Goal: Task Accomplishment & Management: Use online tool/utility

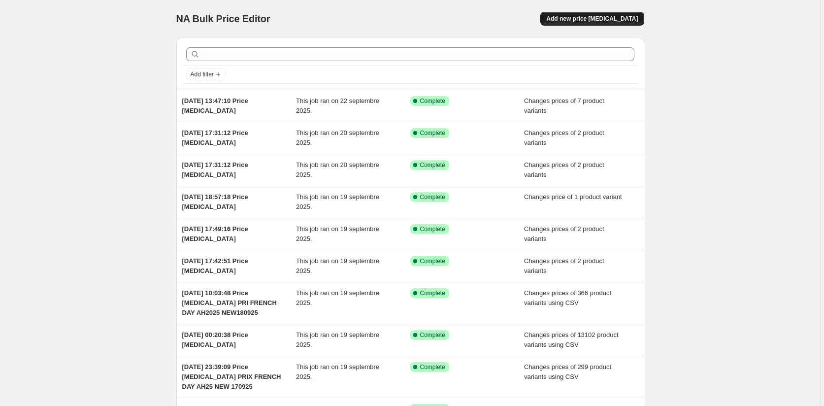
click at [596, 17] on span "Add new price [MEDICAL_DATA]" at bounding box center [592, 19] width 92 height 8
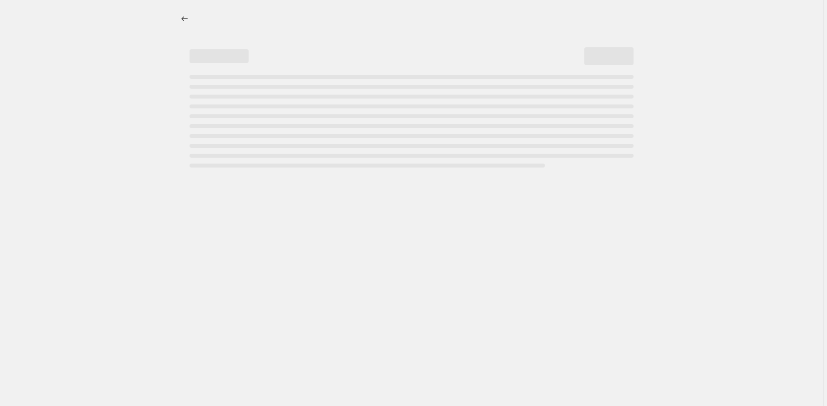
select select "percentage"
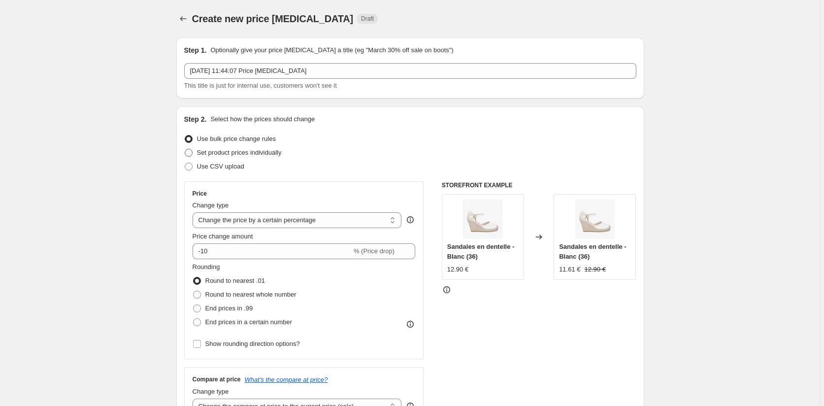
click at [191, 153] on span at bounding box center [189, 153] width 8 height 8
click at [185, 149] on input "Set product prices individually" at bounding box center [185, 149] width 0 height 0
radio input "true"
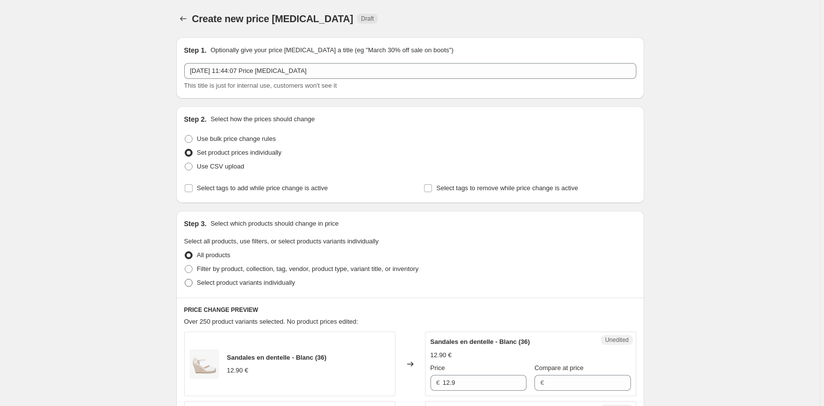
click at [186, 282] on span at bounding box center [189, 283] width 8 height 8
click at [185, 279] on input "Select product variants individually" at bounding box center [185, 279] width 0 height 0
radio input "true"
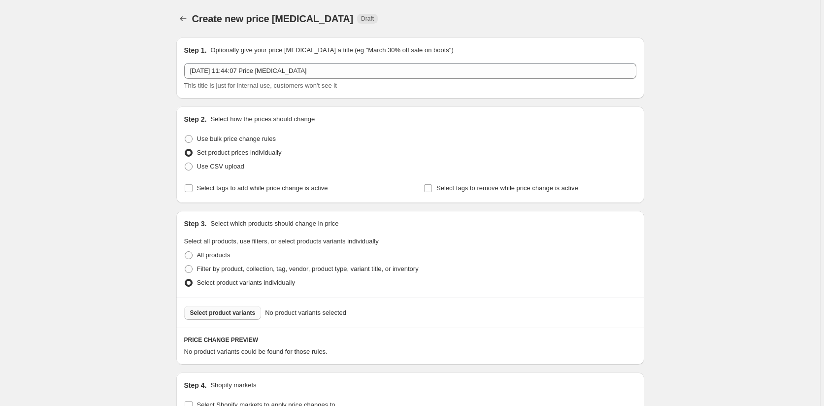
click at [219, 314] on span "Select product variants" at bounding box center [223, 313] width 66 height 8
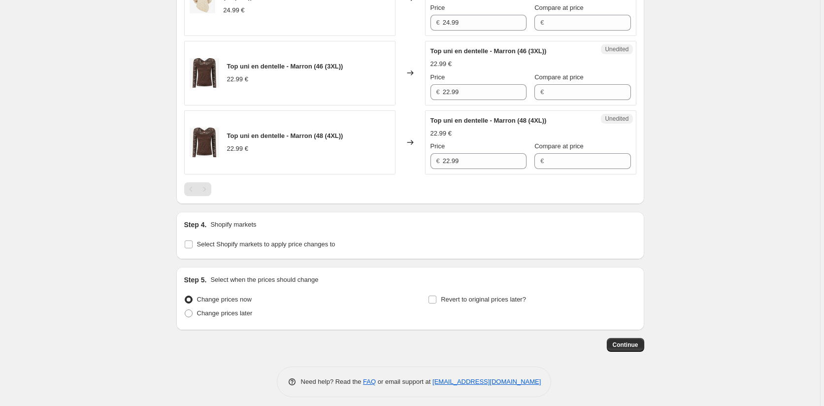
scroll to position [871, 0]
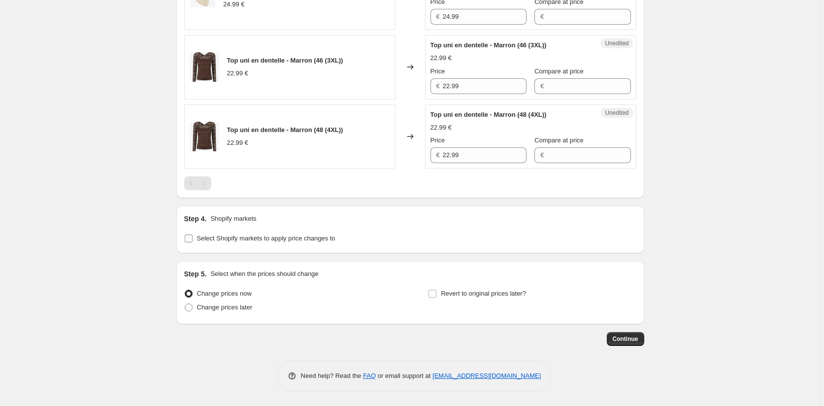
click at [191, 239] on input "Select Shopify markets to apply price changes to" at bounding box center [189, 238] width 8 height 8
checkbox input "true"
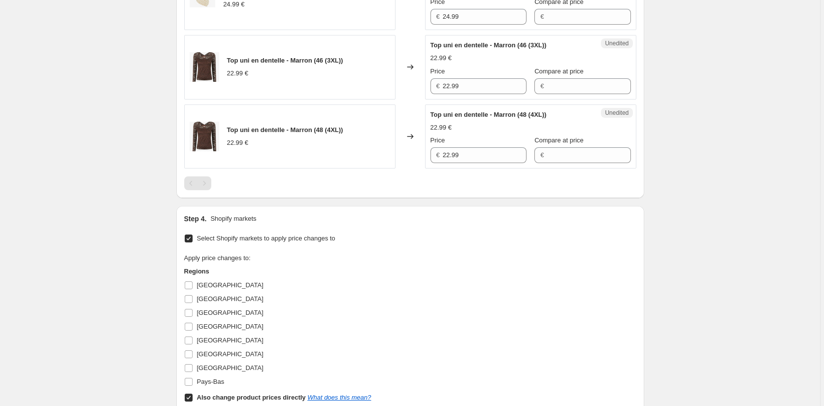
click at [189, 395] on input "Also change product prices directly What does this mean?" at bounding box center [189, 398] width 8 height 8
checkbox input "false"
click at [189, 286] on input "[GEOGRAPHIC_DATA]" at bounding box center [189, 285] width 8 height 8
checkbox input "true"
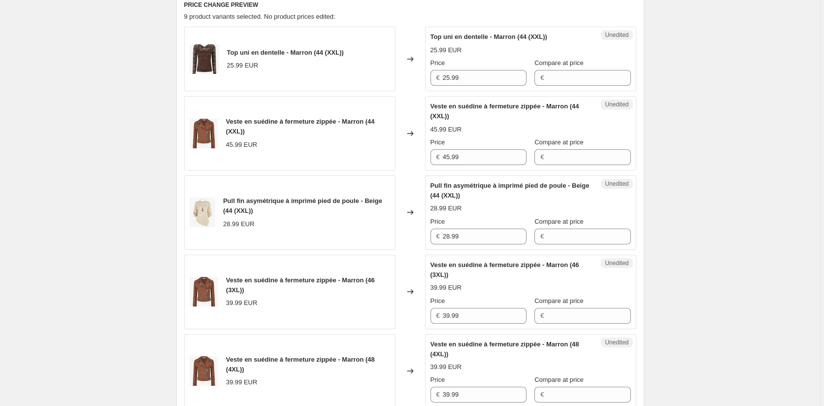
scroll to position [280, 0]
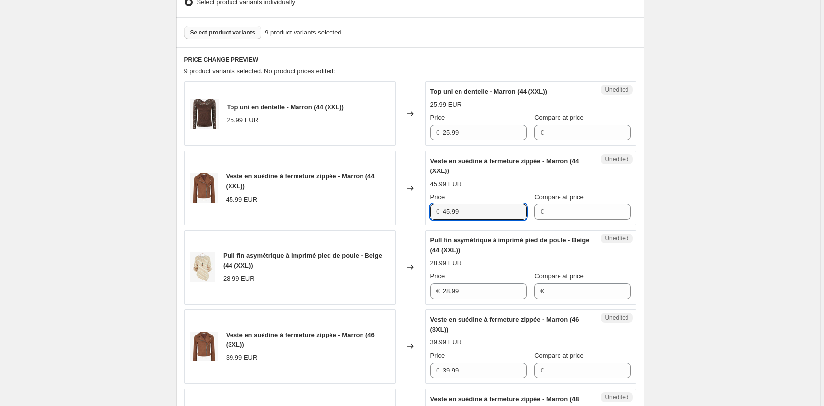
drag, startPoint x: 468, startPoint y: 214, endPoint x: 413, endPoint y: 206, distance: 56.2
click at [413, 206] on div "Veste en suédine à fermeture zippée - Marron (44 (XXL)) 45.99 EUR Changed to Un…" at bounding box center [410, 188] width 452 height 74
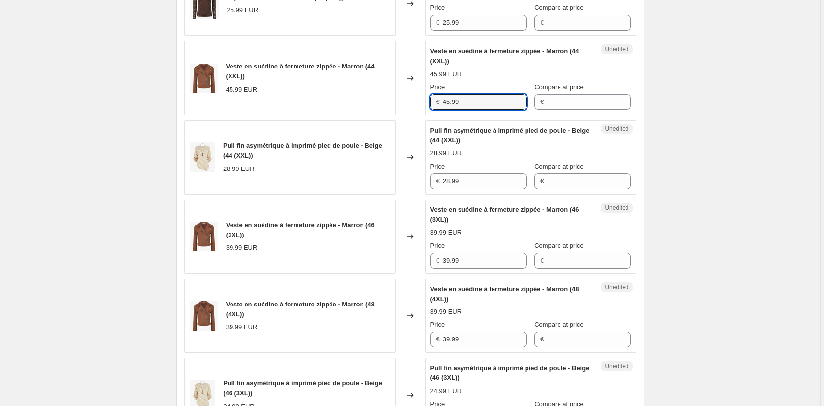
scroll to position [526, 0]
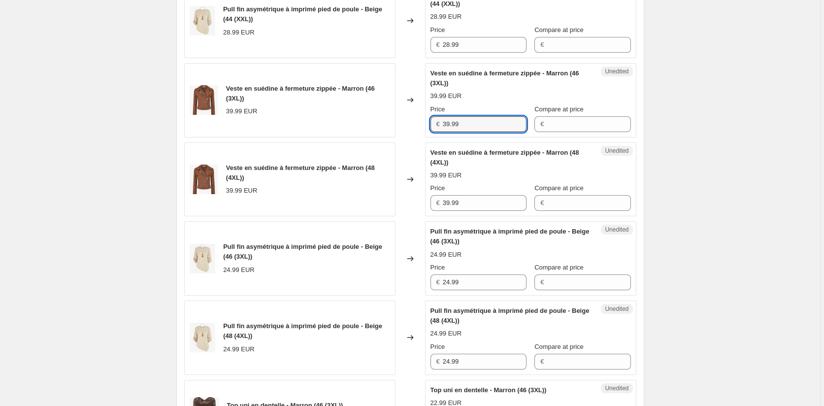
drag, startPoint x: 467, startPoint y: 128, endPoint x: 424, endPoint y: 128, distance: 43.3
click at [424, 128] on div "Veste en suédine à fermeture zippée - Marron (46 (3XL)) 39.99 EUR Changed to Un…" at bounding box center [410, 100] width 452 height 74
paste input "45"
type input "45.99"
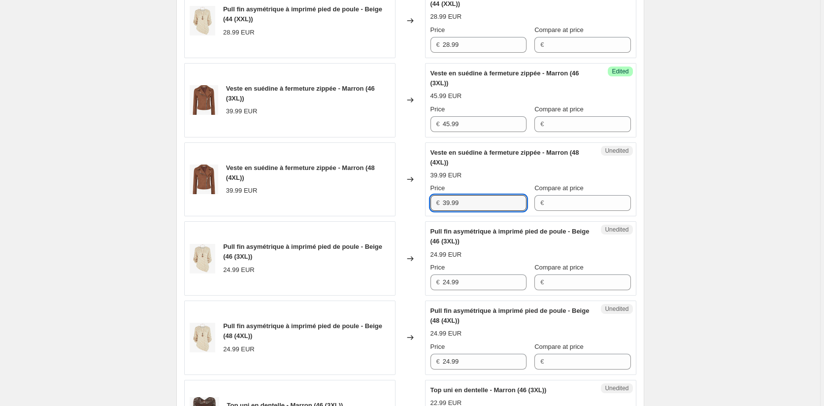
drag, startPoint x: 477, startPoint y: 202, endPoint x: 398, endPoint y: 201, distance: 78.8
click at [398, 201] on div "Veste en suédine à fermeture zippée - Marron (48 (4XL)) 39.99 EUR Changed to Un…" at bounding box center [410, 179] width 452 height 74
paste input "45"
type input "45.99"
drag, startPoint x: 467, startPoint y: 42, endPoint x: 424, endPoint y: 42, distance: 42.9
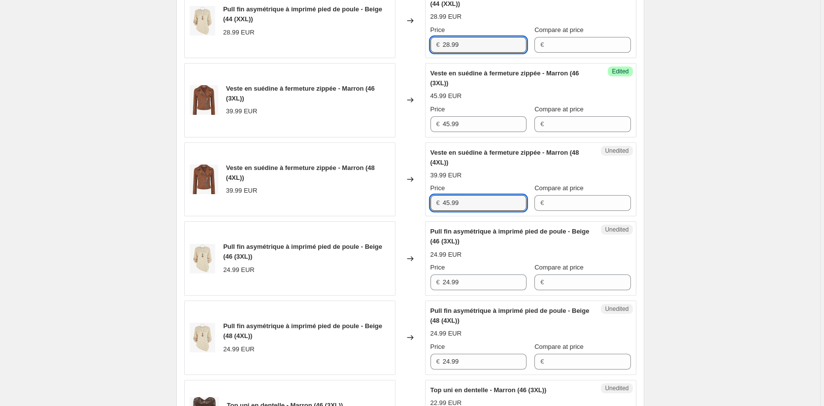
click at [425, 42] on div "Pull fin asymétrique à imprimé pied de poule - Beige (44 (XXL)) 28.99 EUR Chang…" at bounding box center [410, 21] width 452 height 74
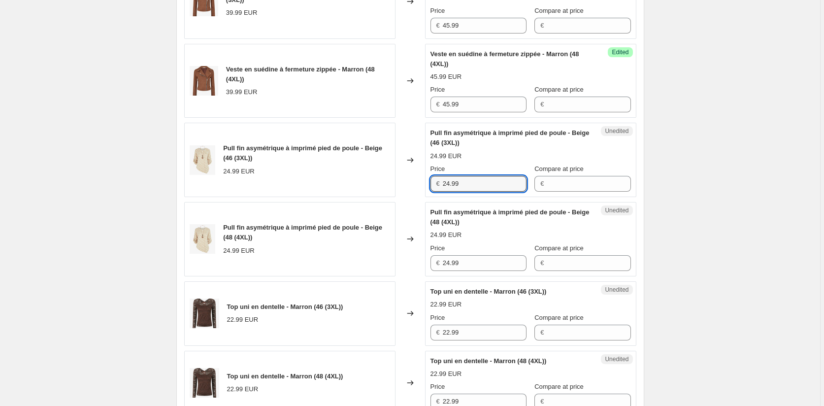
drag, startPoint x: 466, startPoint y: 186, endPoint x: 415, endPoint y: 190, distance: 51.8
click at [423, 186] on div "Pull fin asymétrique à imprimé pied de poule - Beige (46 (3XL)) 24.99 EUR Chang…" at bounding box center [410, 160] width 452 height 74
paste input "8"
type input "28.99"
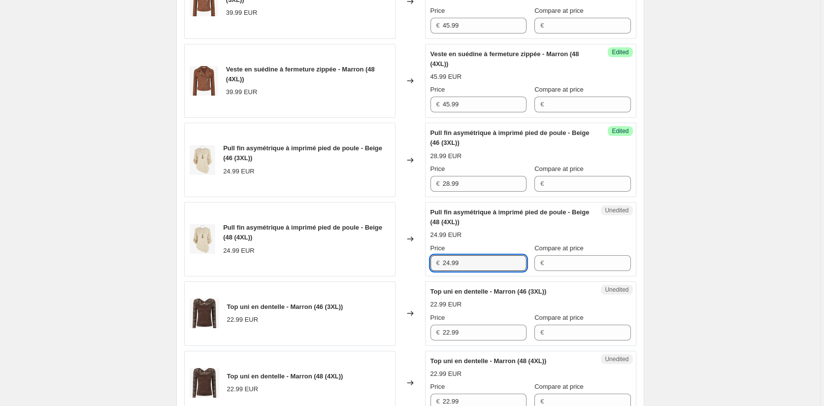
drag, startPoint x: 477, startPoint y: 264, endPoint x: 379, endPoint y: 260, distance: 98.1
click at [379, 260] on div "Pull fin asymétrique à imprimé pied de poule - Beige (48 (4XL)) 24.99 EUR Chang…" at bounding box center [410, 239] width 452 height 74
paste input "8"
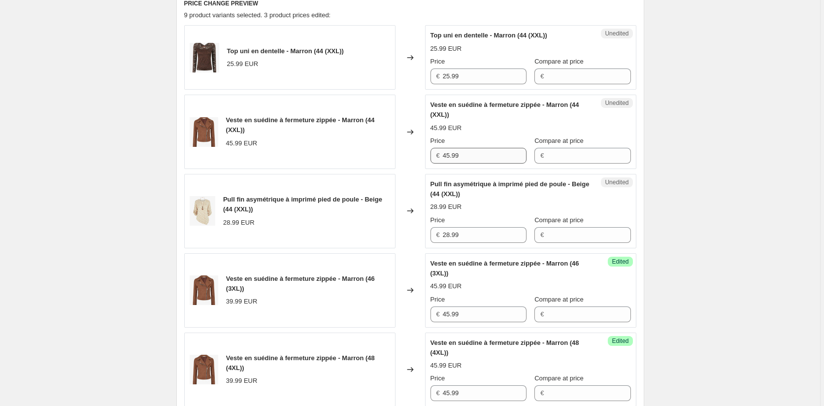
scroll to position [280, 0]
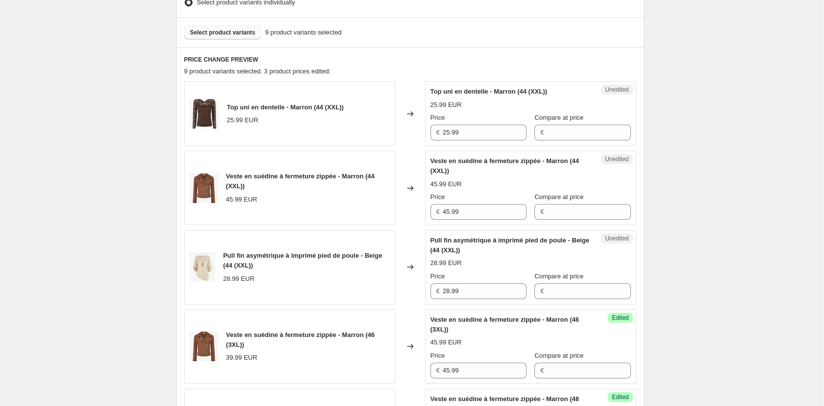
type input "28.99"
drag, startPoint x: 392, startPoint y: 130, endPoint x: 360, endPoint y: 130, distance: 32.0
click at [361, 130] on div "Top uni en dentelle - Marron (44 (XXL)) 25.99 EUR Changed to Unedited Top uni e…" at bounding box center [410, 113] width 452 height 65
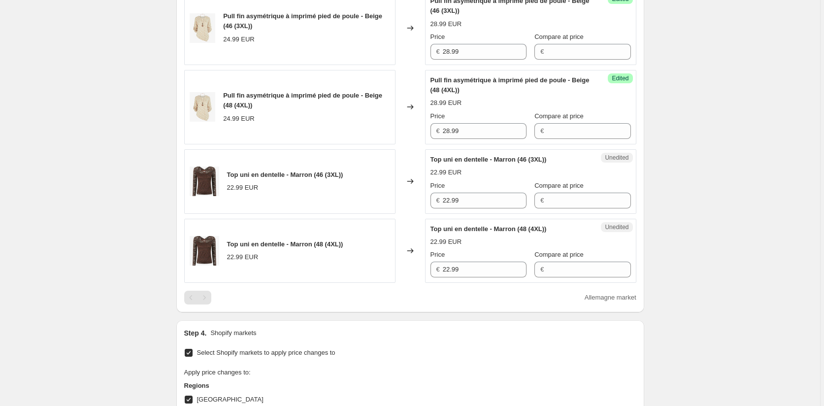
scroll to position [773, 0]
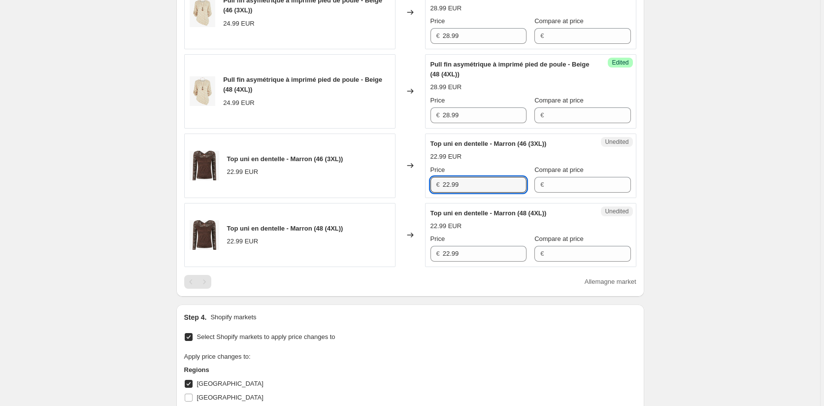
drag, startPoint x: 465, startPoint y: 184, endPoint x: 393, endPoint y: 182, distance: 72.9
click at [393, 182] on div "Top uni en dentelle - Marron (46 (3XL)) 22.99 EUR Changed to Unedited Top uni e…" at bounding box center [410, 165] width 452 height 65
paste input "5"
type input "25.99"
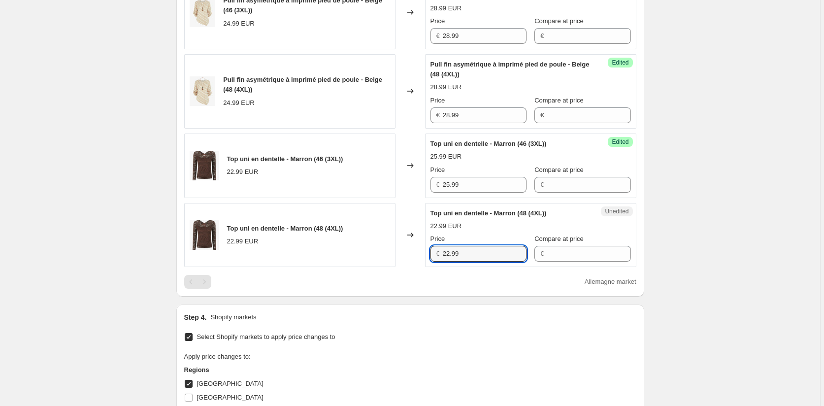
drag, startPoint x: 439, startPoint y: 252, endPoint x: 421, endPoint y: 252, distance: 18.2
click at [422, 252] on div "Top uni en dentelle - Marron (48 (4XL)) 22.99 EUR Changed to Unedited Top uni e…" at bounding box center [410, 235] width 452 height 65
paste input "5"
type input "25.99"
click at [421, 319] on div "Step 4. Shopify markets" at bounding box center [410, 317] width 452 height 10
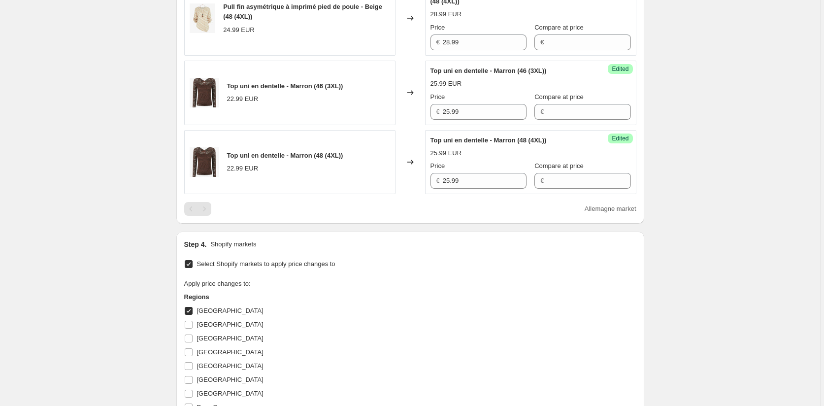
scroll to position [920, 0]
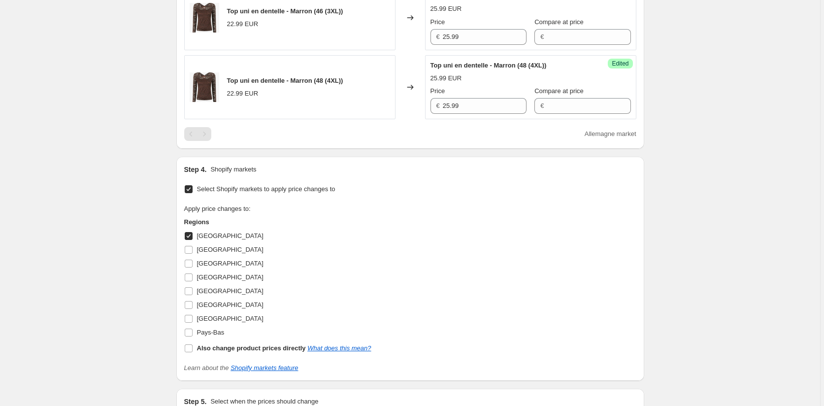
click at [192, 238] on input "[GEOGRAPHIC_DATA]" at bounding box center [189, 236] width 8 height 8
checkbox input "false"
click at [192, 249] on input "[GEOGRAPHIC_DATA]" at bounding box center [189, 250] width 8 height 8
checkbox input "true"
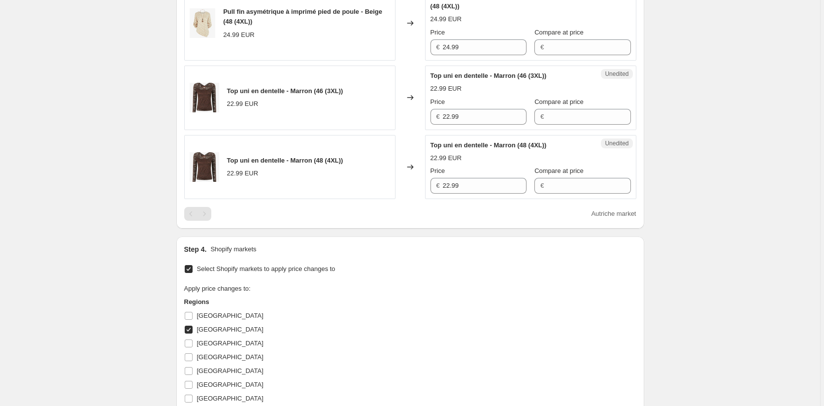
scroll to position [773, 0]
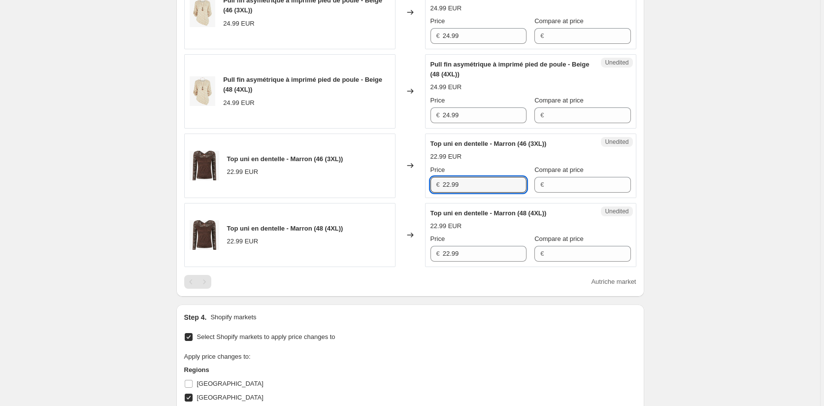
drag, startPoint x: 465, startPoint y: 185, endPoint x: 379, endPoint y: 181, distance: 86.3
click at [381, 181] on div "Top uni en dentelle - Marron (46 (3XL)) 22.99 EUR Changed to Unedited Top uni e…" at bounding box center [410, 165] width 452 height 65
paste input "5"
type input "25.99"
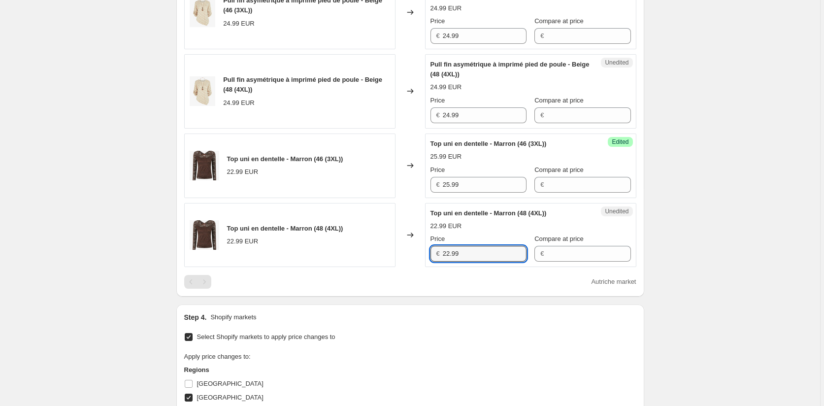
drag, startPoint x: 438, startPoint y: 253, endPoint x: 413, endPoint y: 258, distance: 26.0
click at [410, 253] on div "Top uni en dentelle - Marron (48 (4XL)) 22.99 EUR Changed to Unedited Top uni e…" at bounding box center [410, 235] width 452 height 65
paste input "5"
type input "25.99"
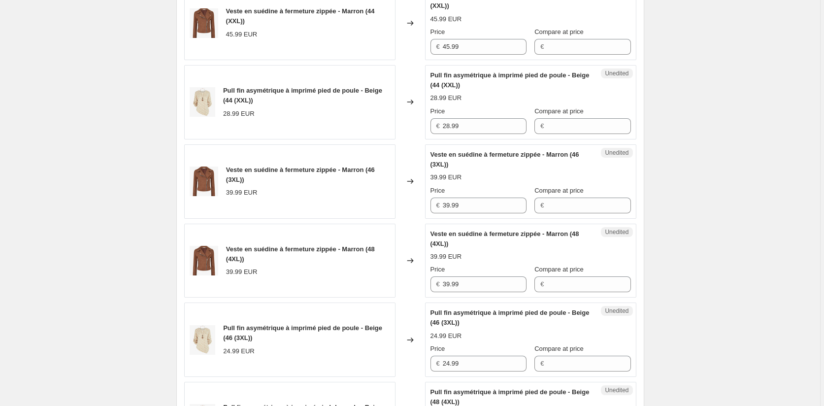
scroll to position [428, 0]
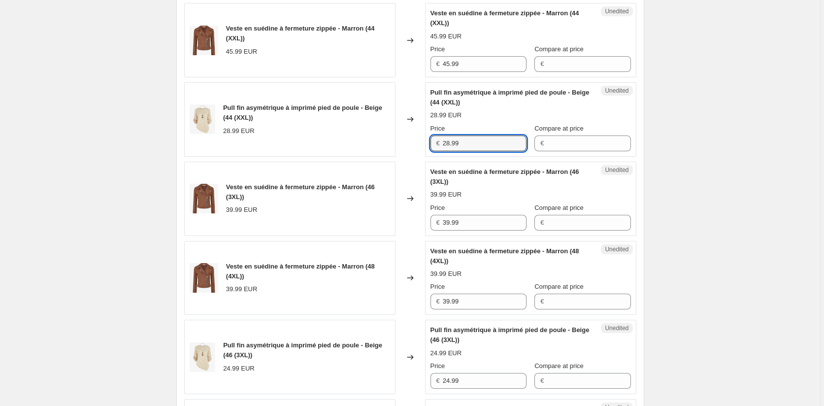
drag, startPoint x: 471, startPoint y: 141, endPoint x: 381, endPoint y: 147, distance: 89.8
click at [381, 147] on div "Pull fin asymétrique à imprimé pied de poule - Beige (44 (XXL)) 28.99 EUR Chang…" at bounding box center [410, 119] width 452 height 74
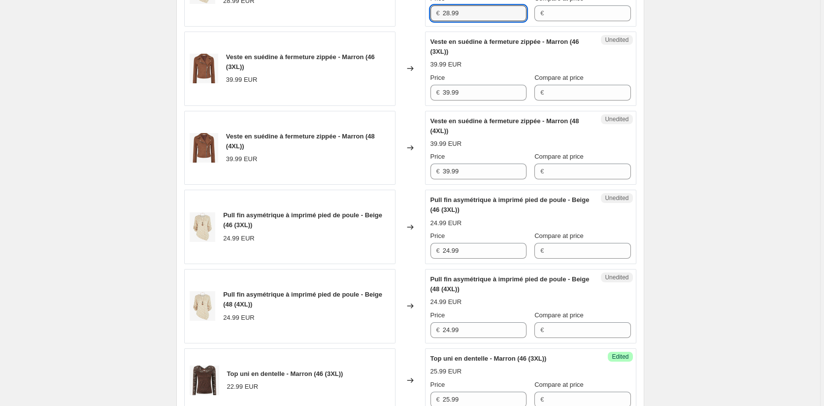
scroll to position [576, 0]
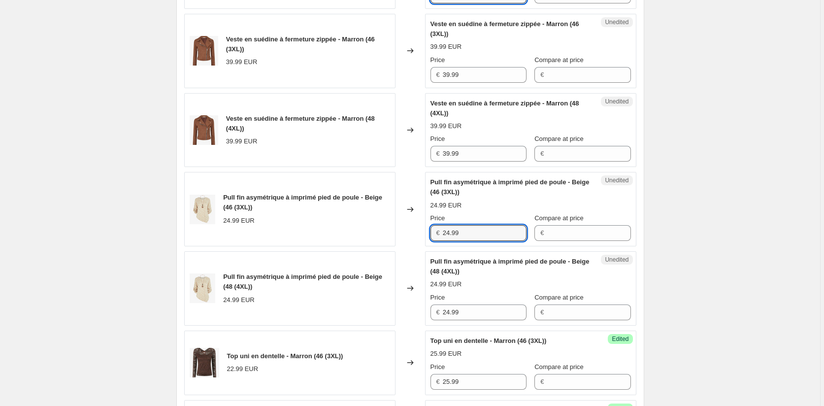
drag, startPoint x: 473, startPoint y: 232, endPoint x: 419, endPoint y: 232, distance: 54.7
click at [419, 232] on div "Pull fin asymétrique à imprimé pied de poule - Beige (46 (3XL)) 24.99 EUR Chang…" at bounding box center [410, 209] width 452 height 74
paste input "8"
type input "28.99"
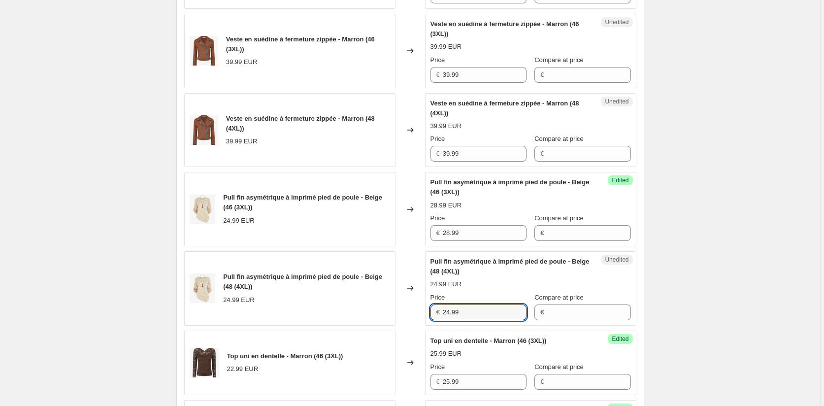
drag, startPoint x: 419, startPoint y: 308, endPoint x: 414, endPoint y: 307, distance: 5.5
click at [414, 307] on div "Pull fin asymétrique à imprimé pied de poule - Beige (48 (4XL)) 24.99 EUR Chang…" at bounding box center [410, 288] width 452 height 74
paste input "8"
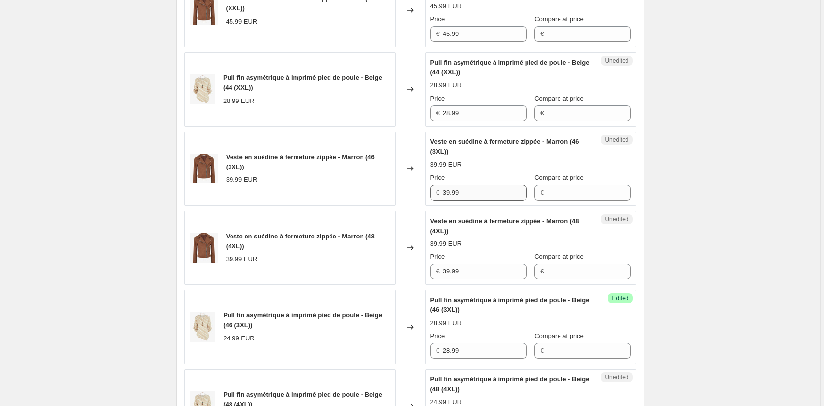
scroll to position [379, 0]
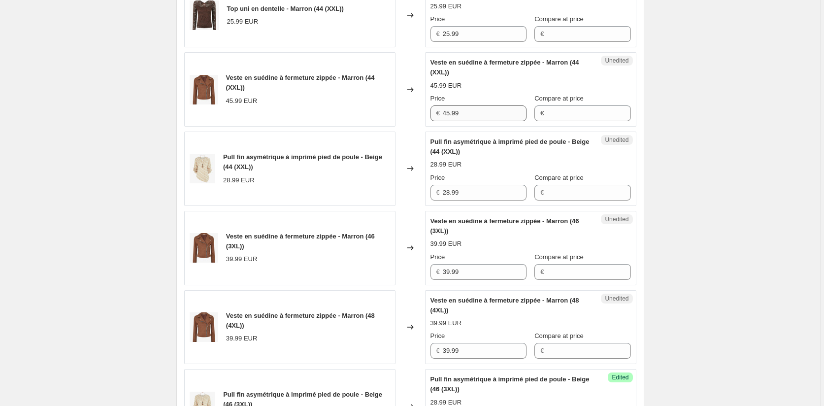
type input "28.99"
drag, startPoint x: 473, startPoint y: 115, endPoint x: 370, endPoint y: 113, distance: 102.5
click at [370, 114] on div "Veste en suédine à fermeture zippée - Marron (44 (XXL)) 45.99 EUR Changed to Un…" at bounding box center [410, 89] width 452 height 74
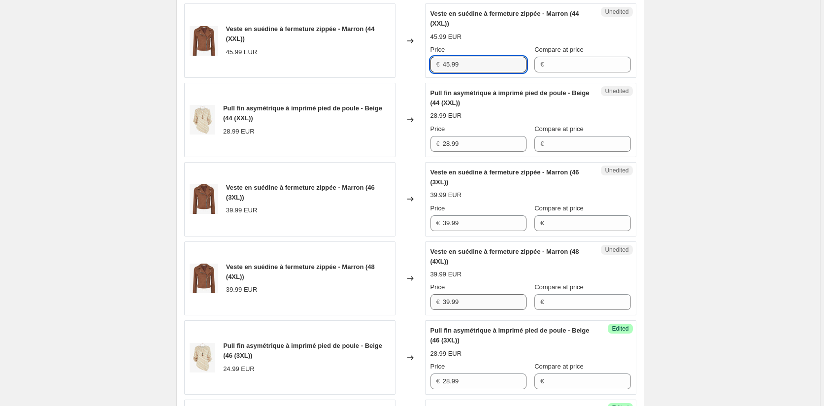
scroll to position [477, 0]
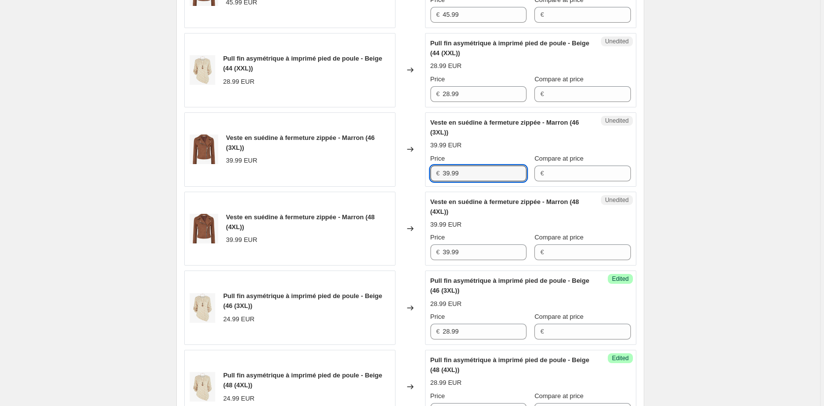
drag, startPoint x: 472, startPoint y: 173, endPoint x: 388, endPoint y: 172, distance: 84.2
click at [391, 172] on div "Veste en suédine à fermeture zippée - Marron (46 (3XL)) 39.99 EUR Changed to Un…" at bounding box center [410, 149] width 452 height 74
paste input "45"
type input "45.99"
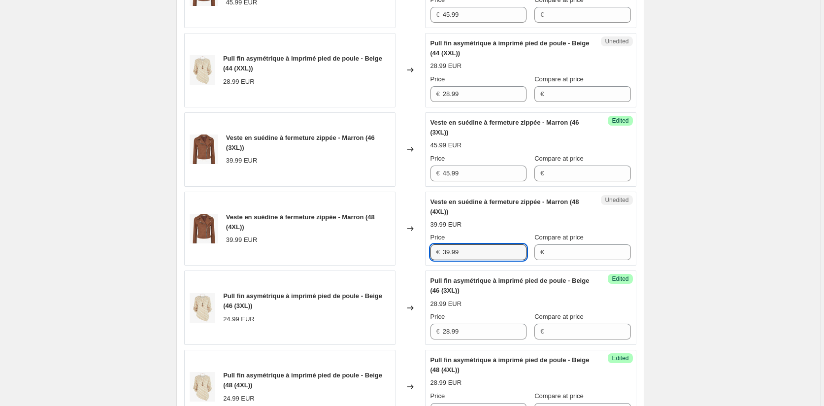
drag, startPoint x: 460, startPoint y: 250, endPoint x: 414, endPoint y: 247, distance: 45.9
click at [420, 247] on div "Veste en suédine à fermeture zippée - Marron (48 (4XL)) 39.99 EUR Changed to Un…" at bounding box center [410, 229] width 452 height 74
paste input "45"
type input "45.99"
click at [709, 263] on div "Create new price [MEDICAL_DATA]. This page is ready Create new price [MEDICAL_D…" at bounding box center [410, 250] width 820 height 1454
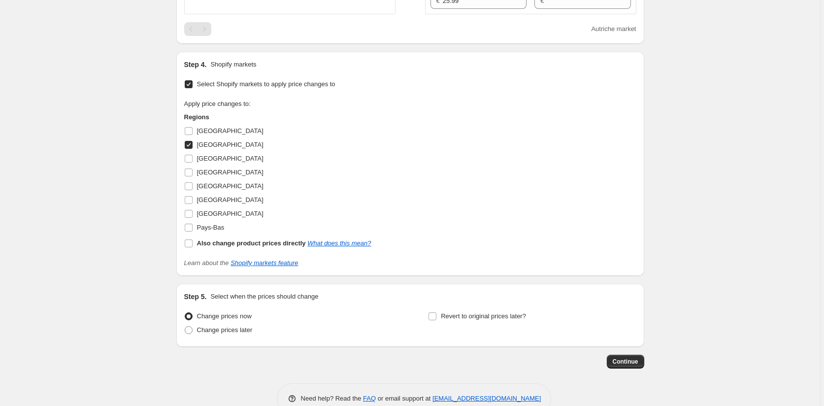
scroll to position [1048, 0]
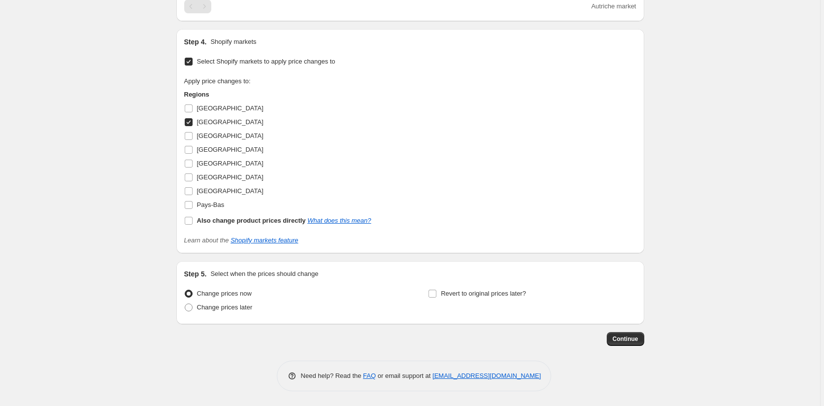
click at [191, 119] on input "[GEOGRAPHIC_DATA]" at bounding box center [189, 122] width 8 height 8
checkbox input "false"
click at [193, 206] on input "Pays-Bas" at bounding box center [189, 205] width 8 height 8
checkbox input "true"
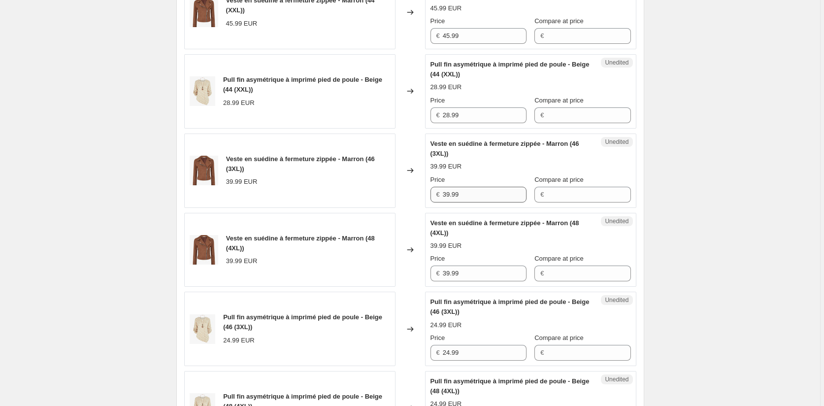
scroll to position [457, 0]
drag, startPoint x: 434, startPoint y: 190, endPoint x: 394, endPoint y: 190, distance: 39.4
click at [394, 190] on div "Veste en suédine à fermeture zippée - Marron (46 (3XL)) 39.99 EUR Changed to Un…" at bounding box center [410, 169] width 452 height 74
paste input "45"
type input "45.99"
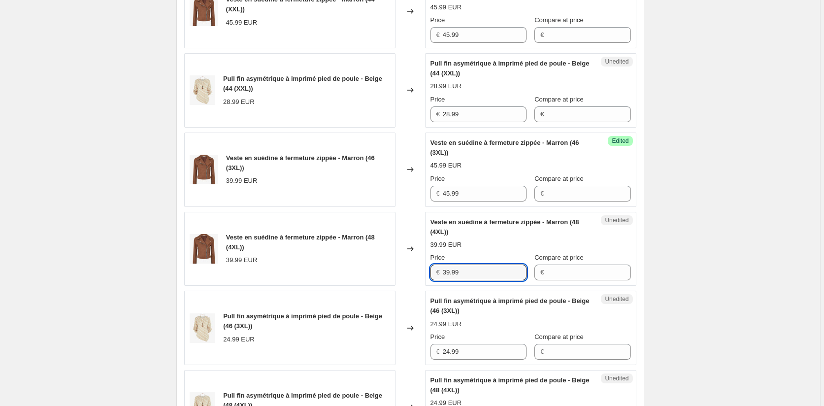
drag, startPoint x: 476, startPoint y: 273, endPoint x: 382, endPoint y: 273, distance: 93.6
click at [382, 273] on div "Veste en suédine à fermeture zippée - Marron (48 (4XL)) 39.99 EUR Changed to Un…" at bounding box center [410, 249] width 452 height 74
paste input "45"
type input "45.99"
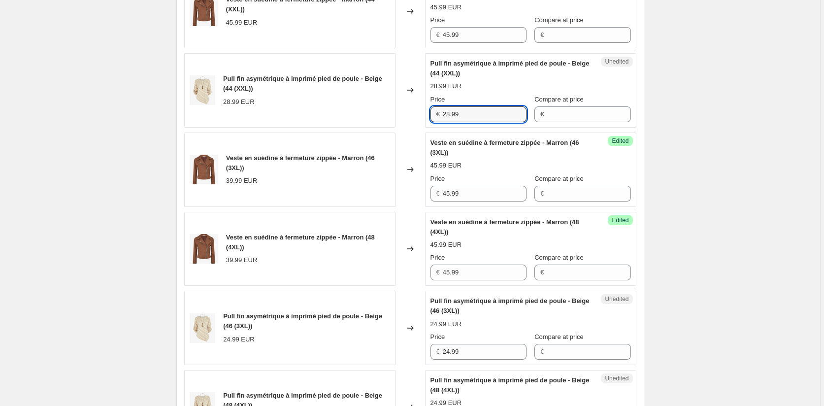
drag, startPoint x: 450, startPoint y: 111, endPoint x: 416, endPoint y: 112, distance: 34.5
click at [420, 109] on div "Pull fin asymétrique à imprimé pied de poule - Beige (44 (XXL)) 28.99 EUR Chang…" at bounding box center [410, 90] width 452 height 74
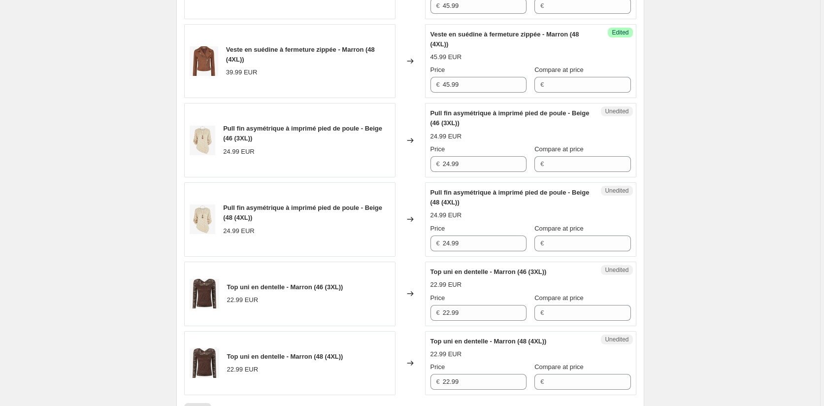
scroll to position [654, 0]
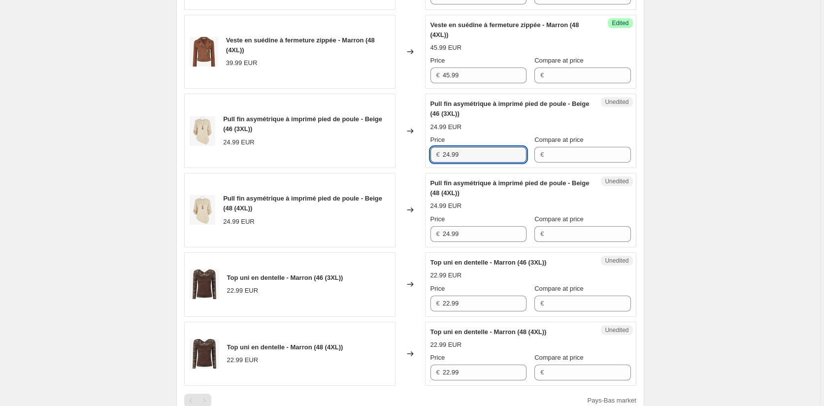
drag, startPoint x: 485, startPoint y: 150, endPoint x: 382, endPoint y: 151, distance: 102.9
click at [382, 151] on div "Pull fin asymétrique à imprimé pied de poule - Beige (46 (3XL)) 24.99 EUR Chang…" at bounding box center [410, 131] width 452 height 74
paste input "8"
type input "28.99"
click at [357, 233] on div "Pull fin asymétrique à imprimé pied de poule - Beige (48 (4XL)) 24.99 EUR Chang…" at bounding box center [410, 210] width 452 height 74
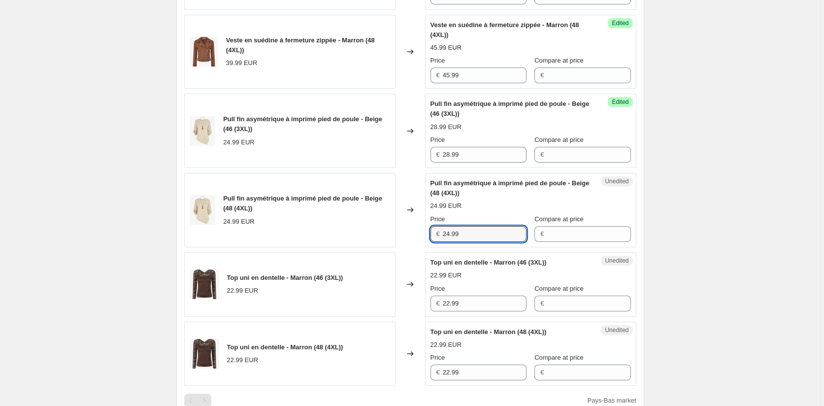
paste input "8"
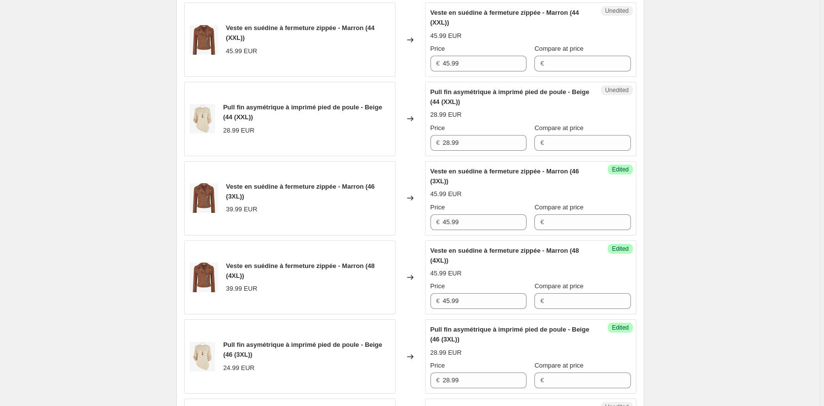
scroll to position [359, 0]
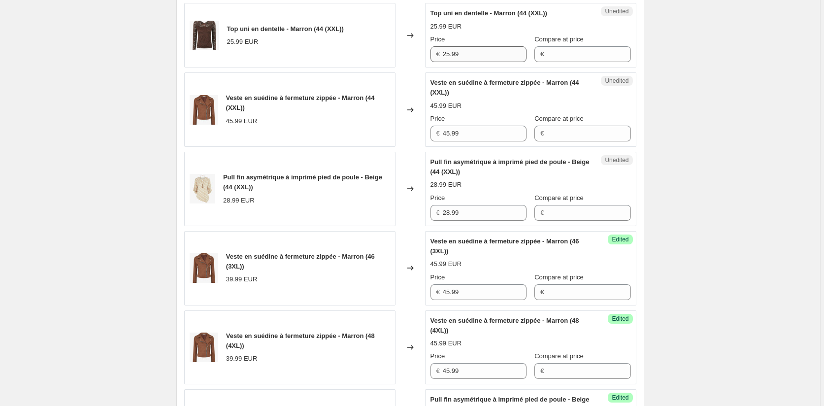
type input "28.99"
drag, startPoint x: 468, startPoint y: 49, endPoint x: 370, endPoint y: 53, distance: 97.6
click at [370, 53] on div "Top uni en dentelle - Marron (44 (XXL)) 25.99 EUR Changed to Unedited Top uni e…" at bounding box center [410, 35] width 452 height 65
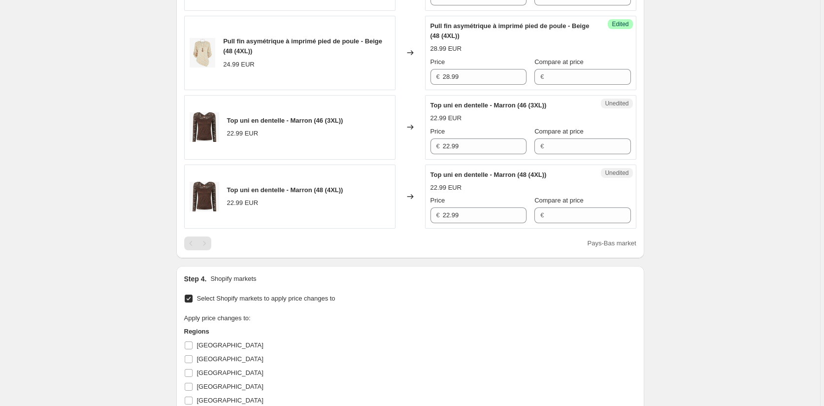
scroll to position [851, 0]
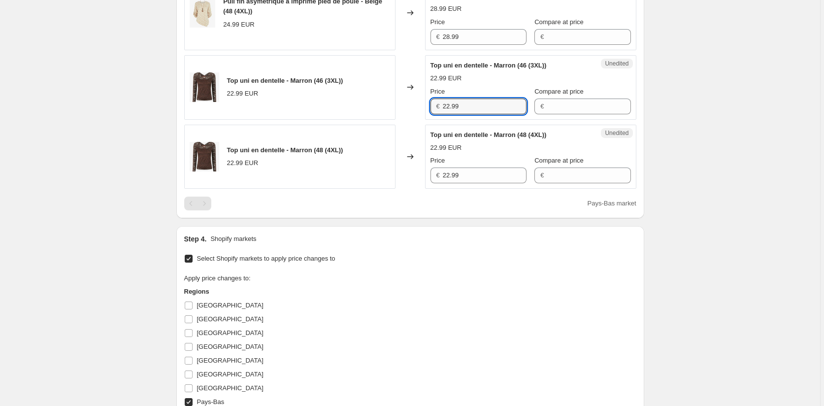
drag, startPoint x: 469, startPoint y: 108, endPoint x: 367, endPoint y: 108, distance: 101.9
click at [367, 108] on div "Top uni en dentelle - Marron (46 (3XL)) 22.99 EUR Changed to Unedited Top uni e…" at bounding box center [410, 87] width 452 height 65
paste input "5"
type input "25.99"
click at [362, 174] on div "Top uni en dentelle - Marron (48 (4XL)) 22.99 EUR Changed to Unedited Top uni e…" at bounding box center [410, 157] width 452 height 65
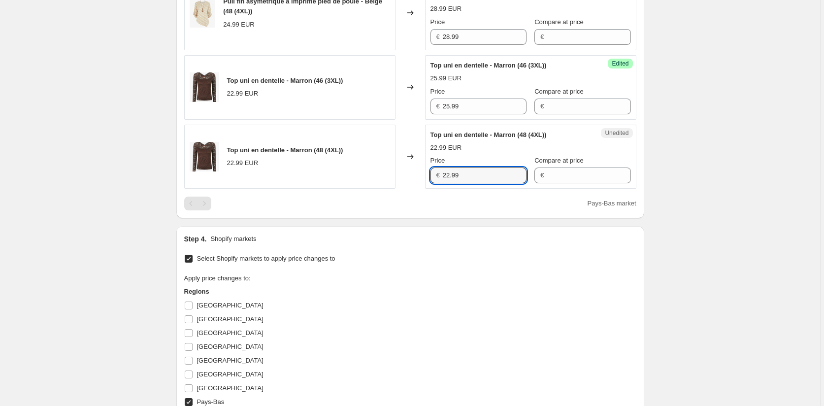
paste input "5"
type input "25.99"
click at [417, 263] on div "Select Shopify markets to apply price changes to Apply price changes to: Region…" at bounding box center [410, 347] width 452 height 190
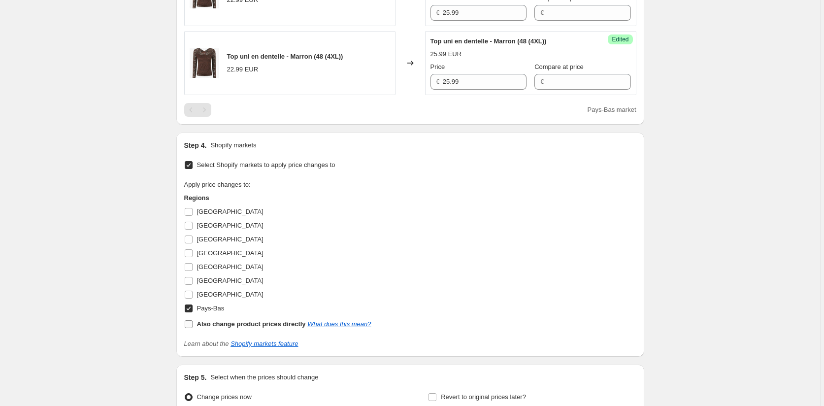
scroll to position [950, 0]
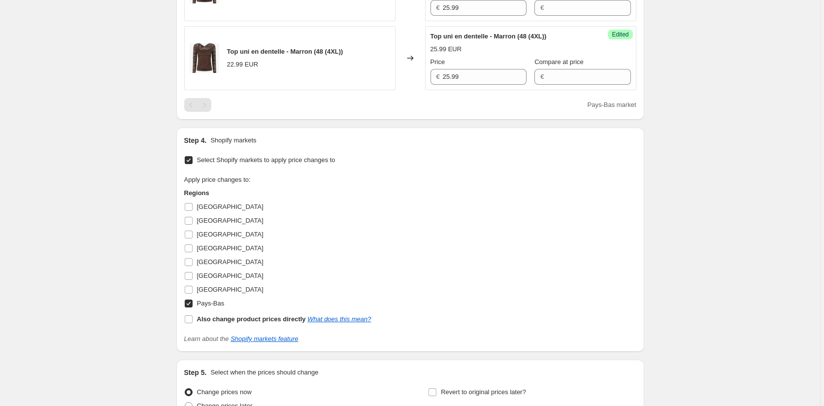
click at [188, 300] on input "Pays-Bas" at bounding box center [189, 303] width 8 height 8
checkbox input "false"
click at [192, 233] on input "[GEOGRAPHIC_DATA]" at bounding box center [189, 234] width 8 height 8
checkbox input "true"
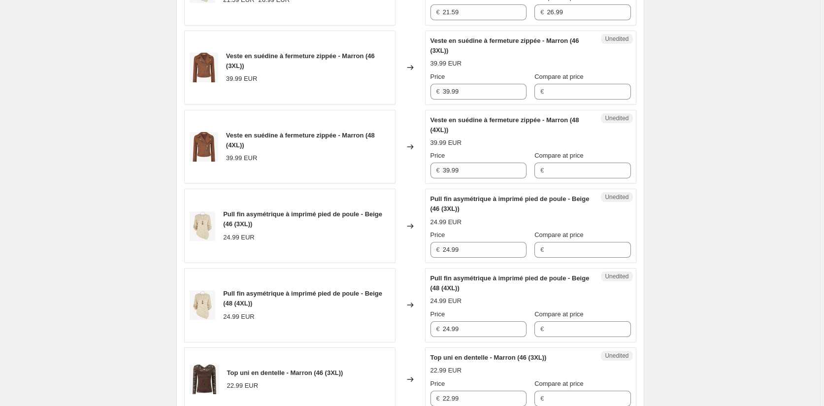
scroll to position [457, 0]
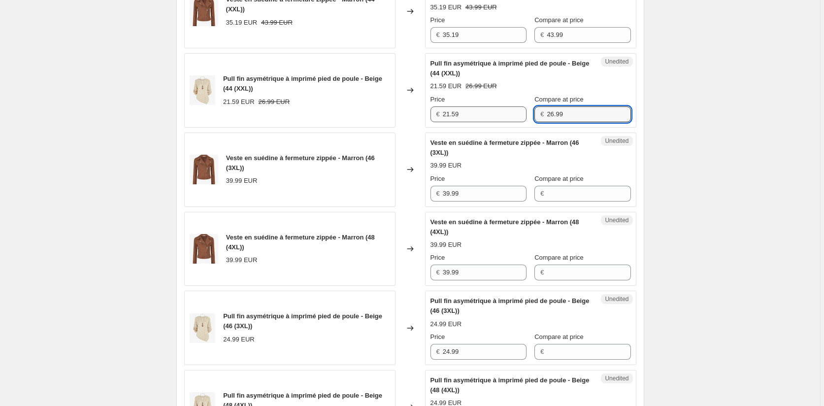
drag, startPoint x: 534, startPoint y: 114, endPoint x: 505, endPoint y: 110, distance: 29.3
click at [507, 110] on div "Price € 21.59 Compare at price € 26.99" at bounding box center [530, 109] width 200 height 28
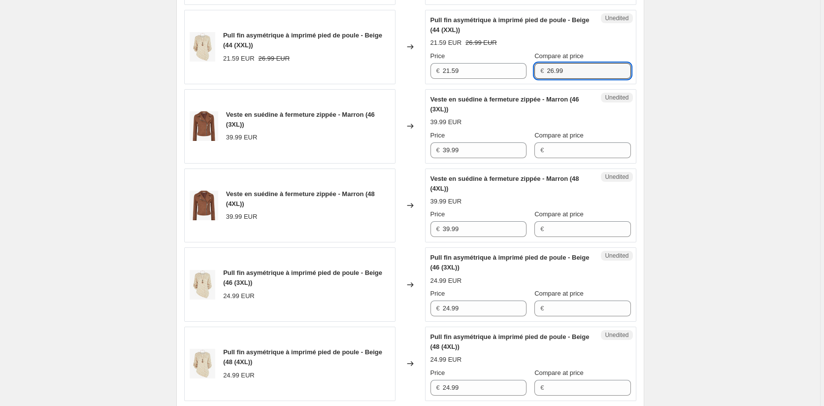
scroll to position [556, 0]
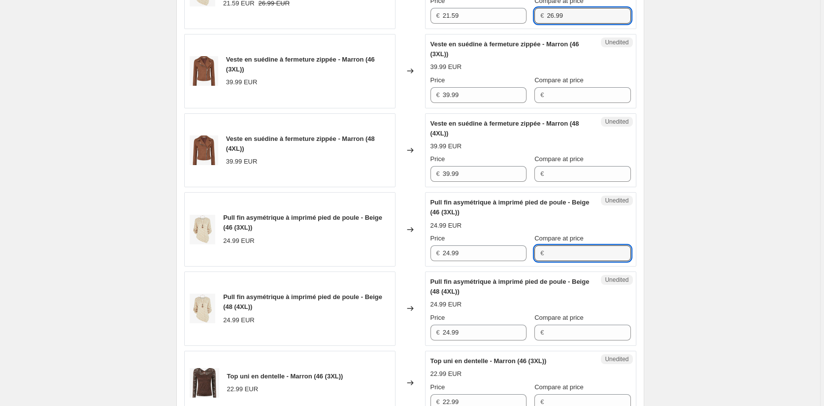
drag, startPoint x: 555, startPoint y: 254, endPoint x: 554, endPoint y: 271, distance: 17.2
click at [555, 254] on input "Compare at price" at bounding box center [589, 253] width 84 height 16
paste input "26.99"
type input "26.99"
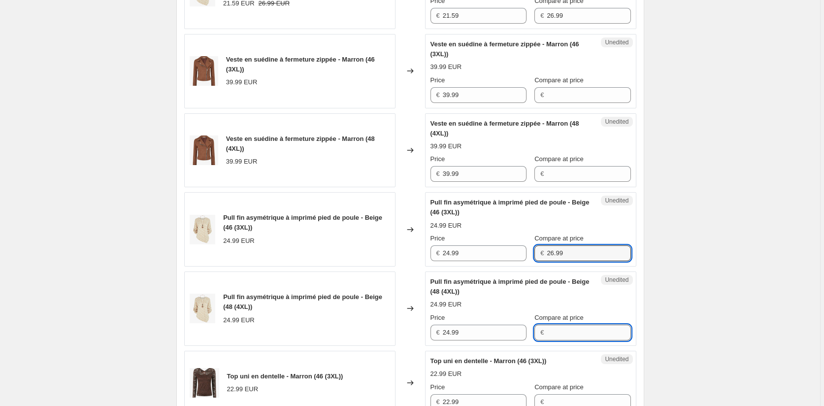
click at [561, 328] on input "Compare at price" at bounding box center [589, 333] width 84 height 16
paste input "26.99"
type input "26.99"
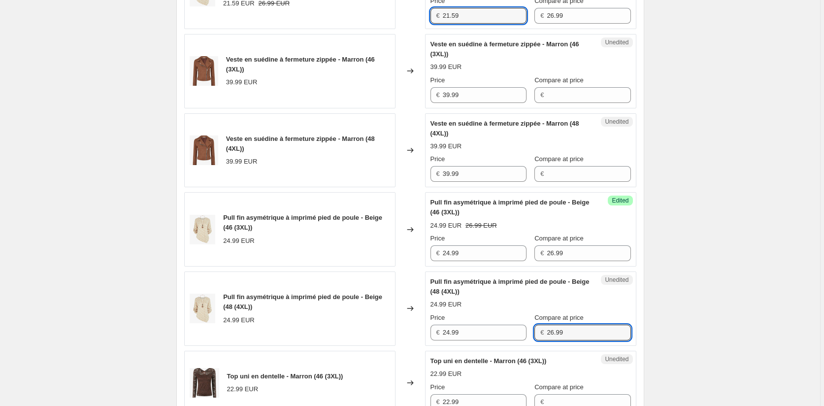
drag, startPoint x: 470, startPoint y: 13, endPoint x: 412, endPoint y: 13, distance: 58.1
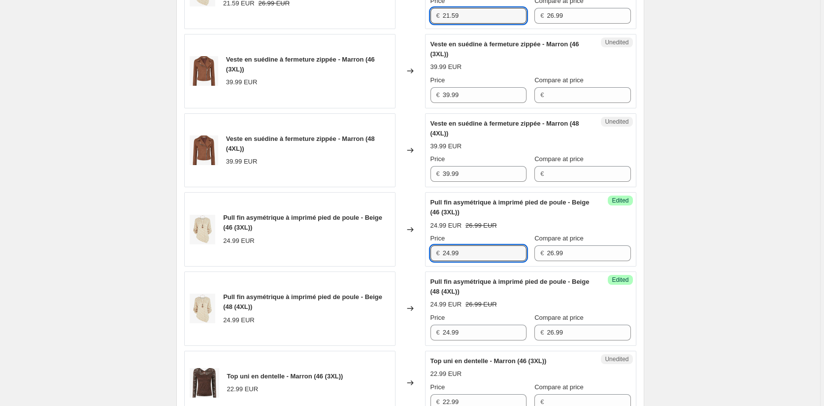
drag, startPoint x: 470, startPoint y: 253, endPoint x: 407, endPoint y: 255, distance: 63.1
click at [416, 253] on div "Pull fin asymétrique à imprimé pied de poule - Beige (46 (3XL)) 24.99 EUR Chang…" at bounding box center [410, 229] width 452 height 74
paste input "1.5"
type input "21.59"
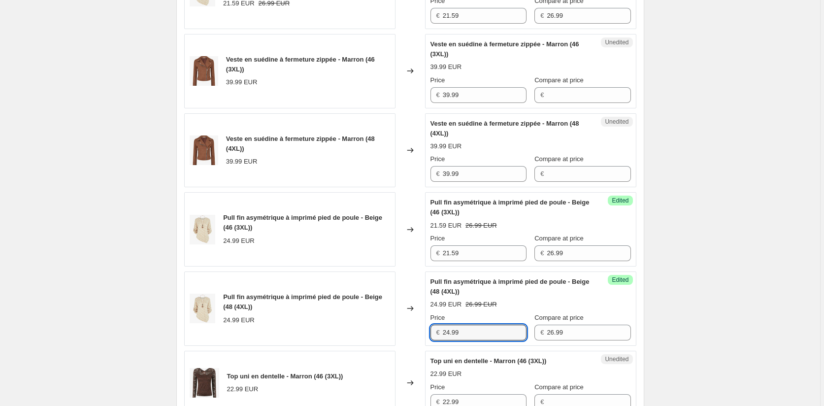
drag, startPoint x: 471, startPoint y: 339, endPoint x: 420, endPoint y: 331, distance: 51.8
click at [420, 331] on div "Pull fin asymétrique à imprimé pied de poule - Beige (48 (4XL)) 24.99 EUR Chang…" at bounding box center [410, 308] width 452 height 74
paste input "1.5"
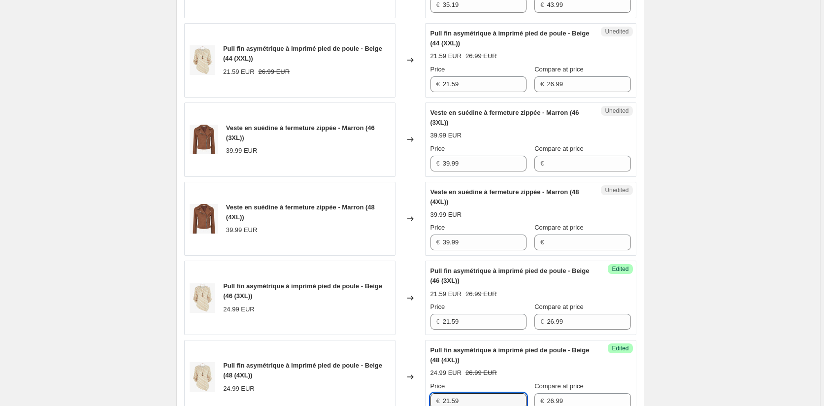
scroll to position [359, 0]
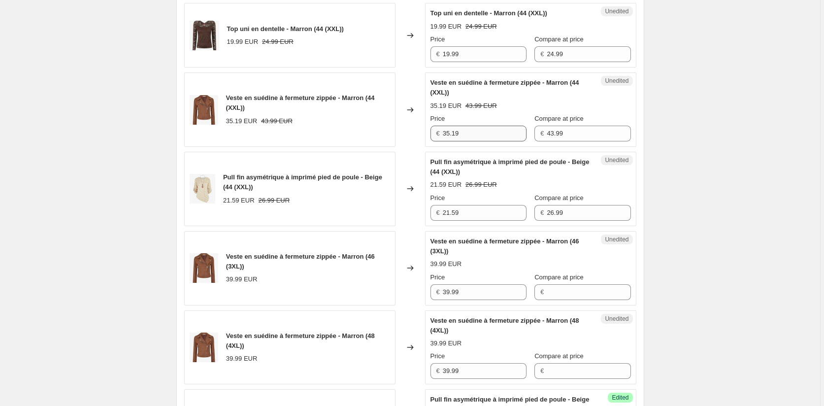
type input "21.59"
click at [506, 131] on div "Price € 35.19 Compare at price € 43.99" at bounding box center [530, 128] width 200 height 28
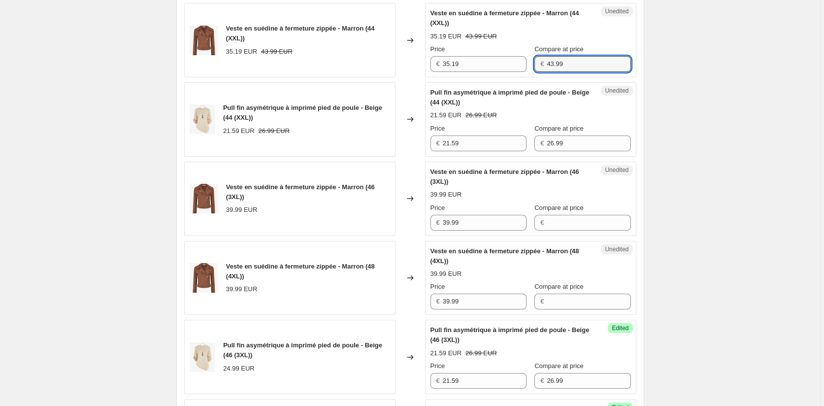
scroll to position [556, 0]
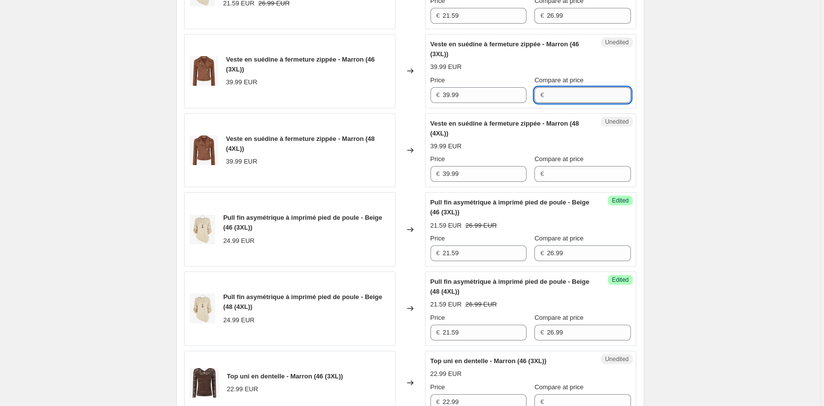
click at [548, 93] on input "Compare at price" at bounding box center [589, 95] width 84 height 16
paste input "43.99"
type input "43.99"
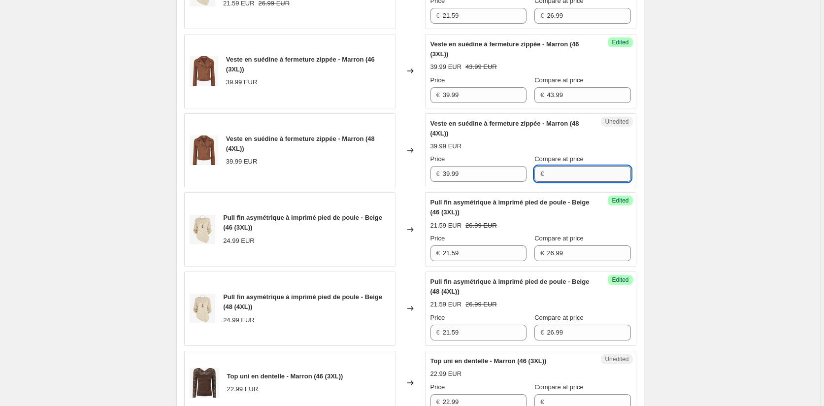
click at [555, 167] on input "Compare at price" at bounding box center [589, 174] width 84 height 16
paste input "43.99"
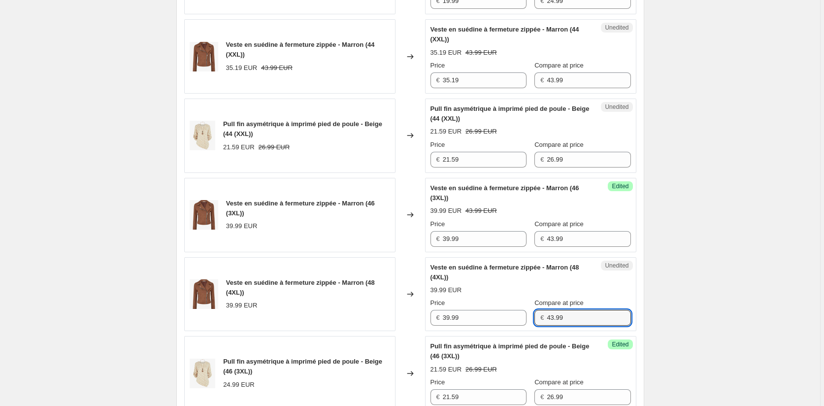
scroll to position [359, 0]
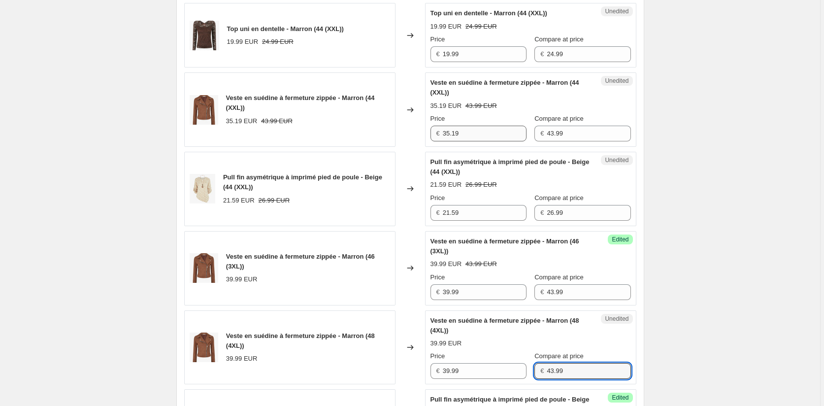
type input "43.99"
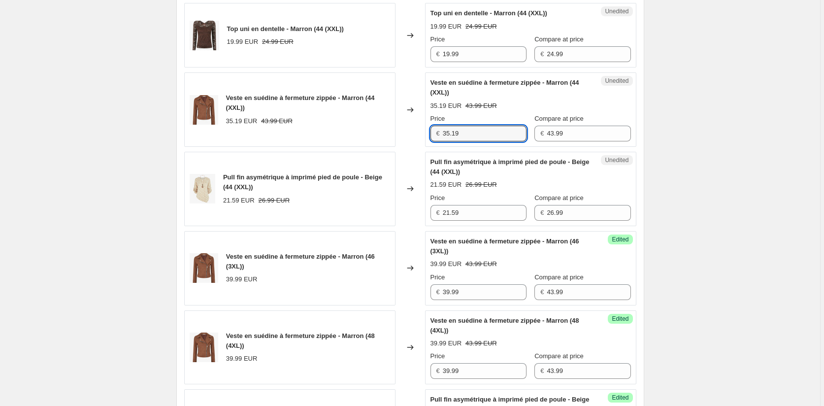
drag, startPoint x: 485, startPoint y: 138, endPoint x: 374, endPoint y: 124, distance: 112.2
click at [374, 124] on div "Veste en suédine à fermeture zippée - Marron (44 (XXL)) 35.19 EUR 43.99 EUR Cha…" at bounding box center [410, 109] width 452 height 74
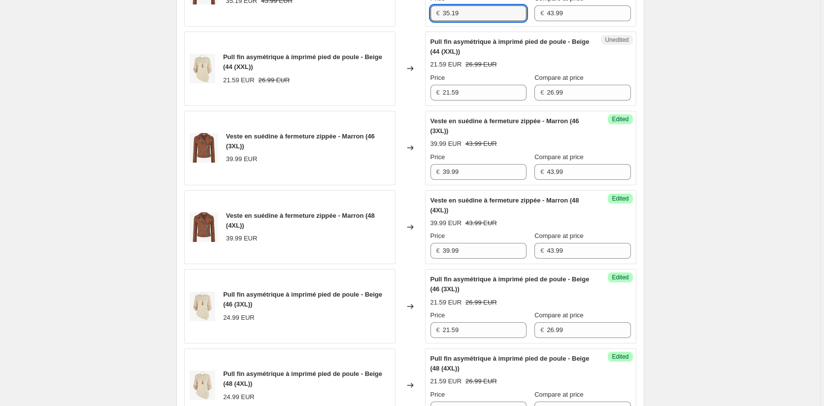
scroll to position [556, 0]
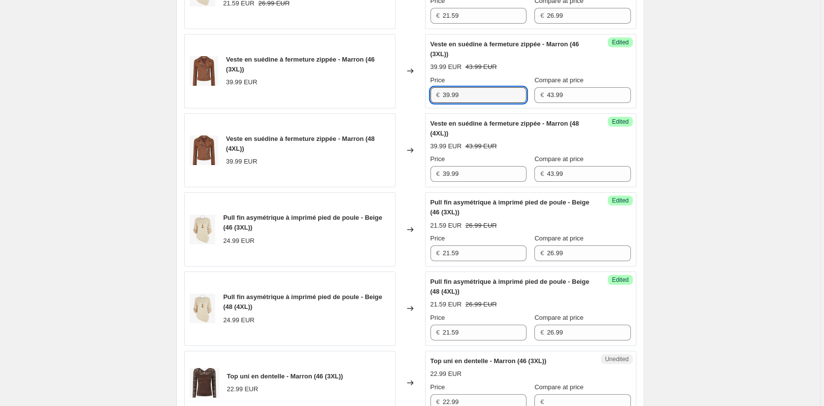
drag, startPoint x: 469, startPoint y: 100, endPoint x: 418, endPoint y: 91, distance: 52.6
click at [418, 91] on div "Veste en suédine à fermeture zippée - Marron (46 (3XL)) 39.99 EUR Changed to Su…" at bounding box center [410, 71] width 452 height 74
paste input "5.1"
type input "35.19"
drag, startPoint x: 433, startPoint y: 170, endPoint x: 399, endPoint y: 170, distance: 34.0
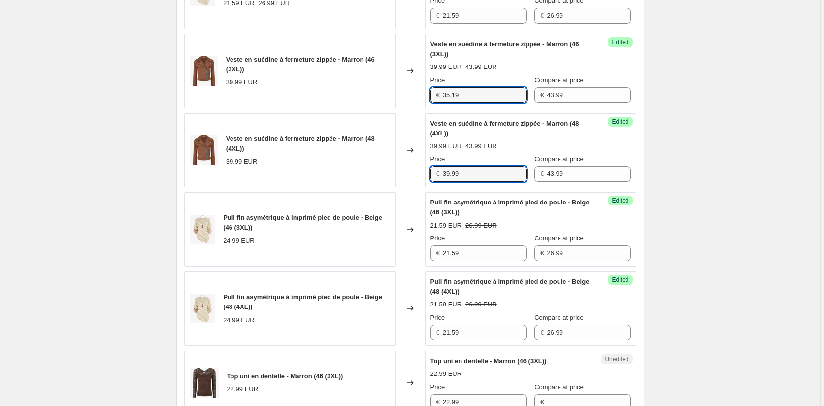
click at [400, 170] on div "Veste en suédine à fermeture zippée - Marron (48 (4XL)) 39.99 EUR Changed to Su…" at bounding box center [410, 150] width 452 height 74
paste input "5.1"
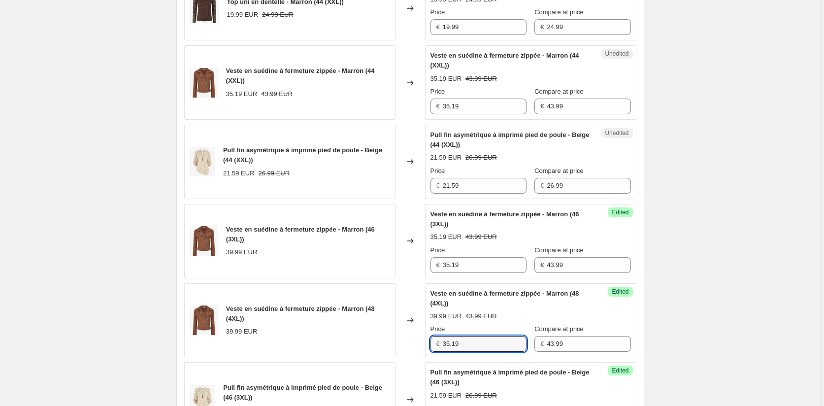
scroll to position [309, 0]
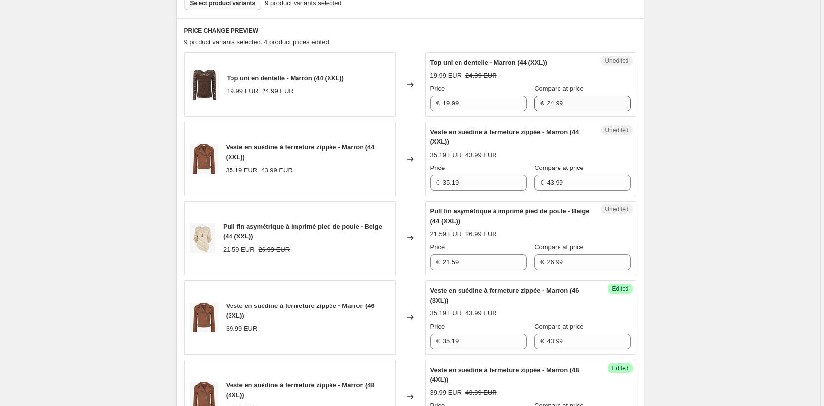
type input "35.19"
drag, startPoint x: 562, startPoint y: 103, endPoint x: 520, endPoint y: 100, distance: 42.4
click at [521, 101] on div "Price € 19.99 Compare at price € 24.99" at bounding box center [530, 98] width 200 height 28
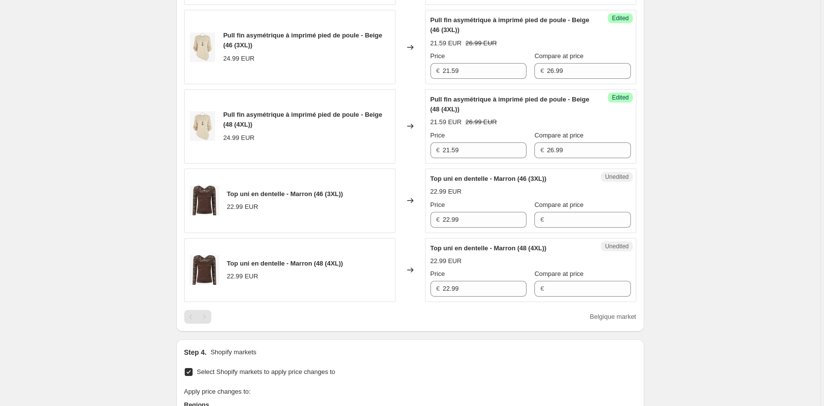
scroll to position [900, 0]
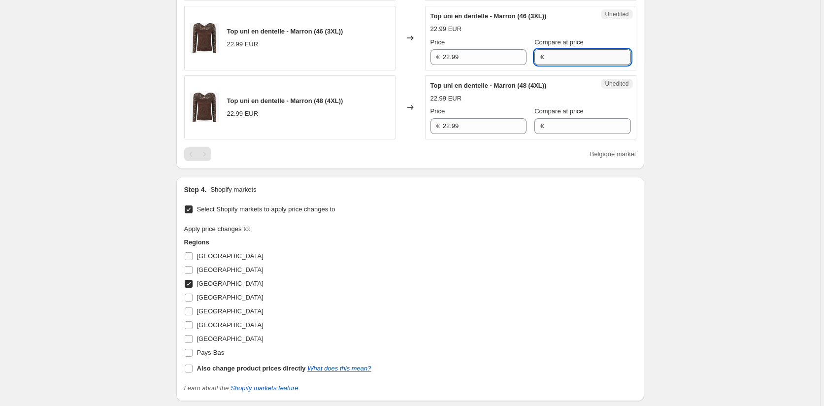
click at [557, 60] on input "Compare at price" at bounding box center [589, 57] width 84 height 16
paste input "24.99"
type input "24.99"
click at [553, 129] on input "Compare at price" at bounding box center [589, 126] width 84 height 16
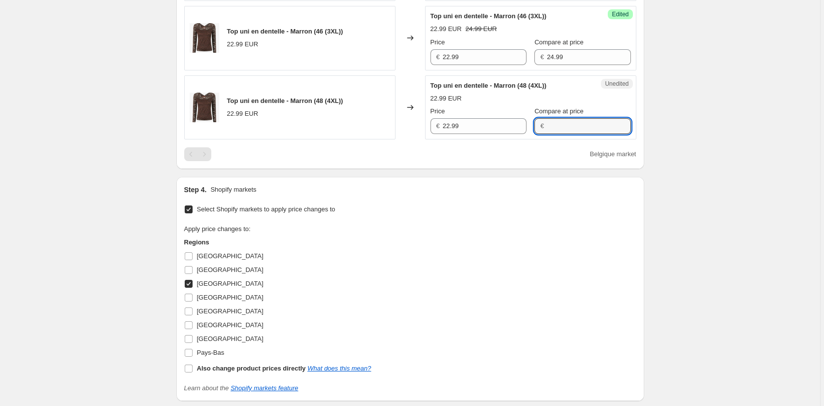
paste input "24.99"
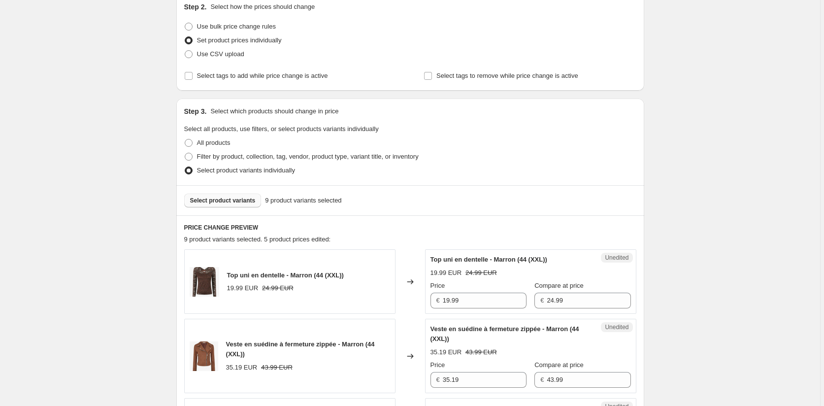
scroll to position [309, 0]
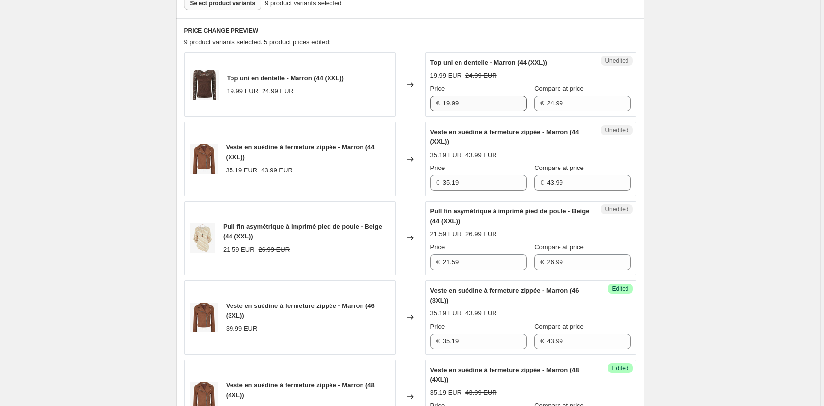
type input "24.99"
drag, startPoint x: 466, startPoint y: 102, endPoint x: 420, endPoint y: 102, distance: 46.3
click at [420, 102] on div "Top uni en dentelle - Marron (44 (XXL)) 19.99 EUR 24.99 EUR Changed to Unedited…" at bounding box center [410, 84] width 452 height 65
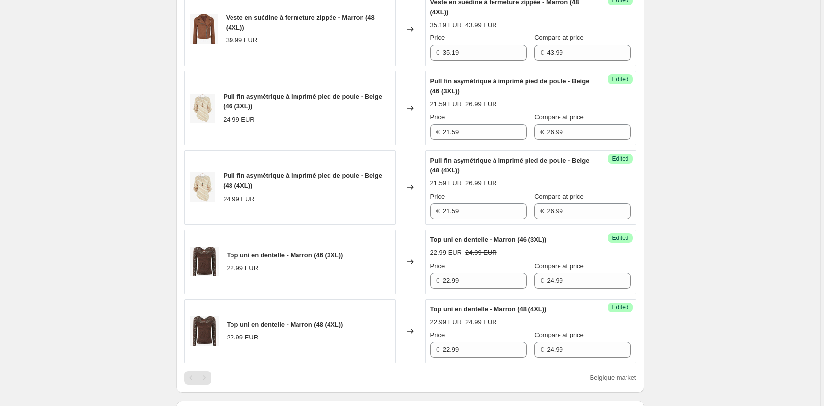
scroll to position [802, 0]
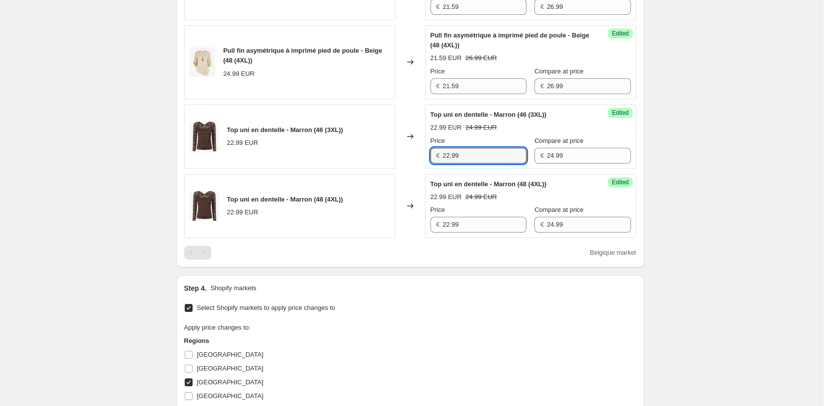
drag, startPoint x: 484, startPoint y: 154, endPoint x: 396, endPoint y: 154, distance: 87.7
click at [396, 154] on div "Top uni en dentelle - Marron (46 (3XL)) 22.99 EUR Changed to Success Edited Top…" at bounding box center [410, 136] width 452 height 65
paste input "19"
type input "19.99"
drag, startPoint x: 460, startPoint y: 226, endPoint x: 405, endPoint y: 224, distance: 54.7
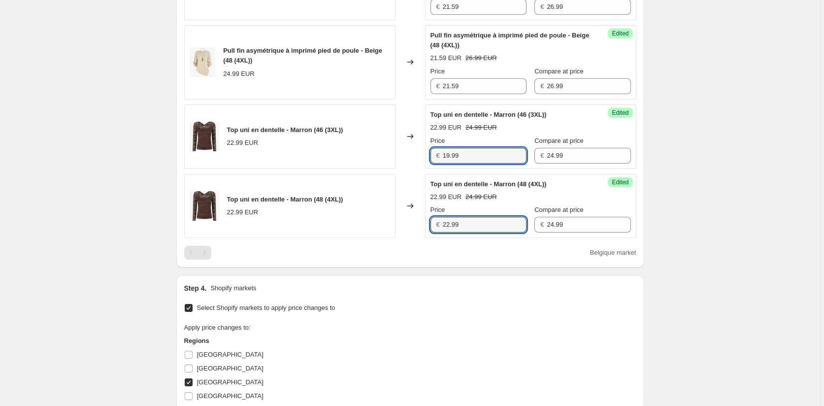
click at [411, 224] on div "Top uni en dentelle - Marron (48 (4XL)) 22.99 EUR Changed to Success Edited Top…" at bounding box center [410, 206] width 452 height 65
paste input "19"
type input "19.99"
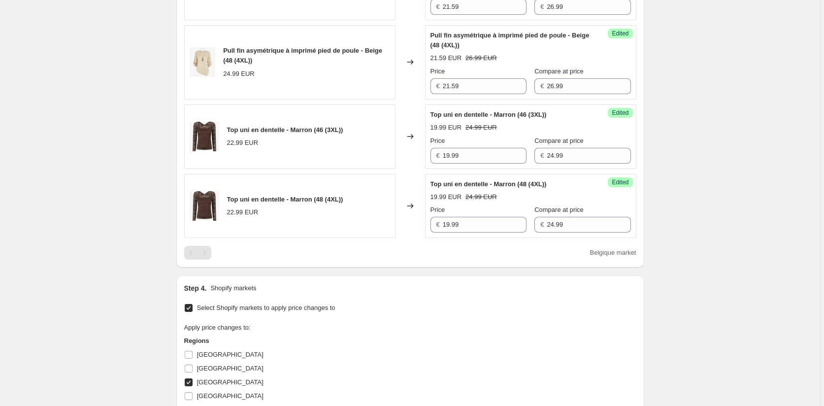
click at [427, 303] on div "Select Shopify markets to apply price changes to Apply price changes to: Region…" at bounding box center [410, 396] width 452 height 190
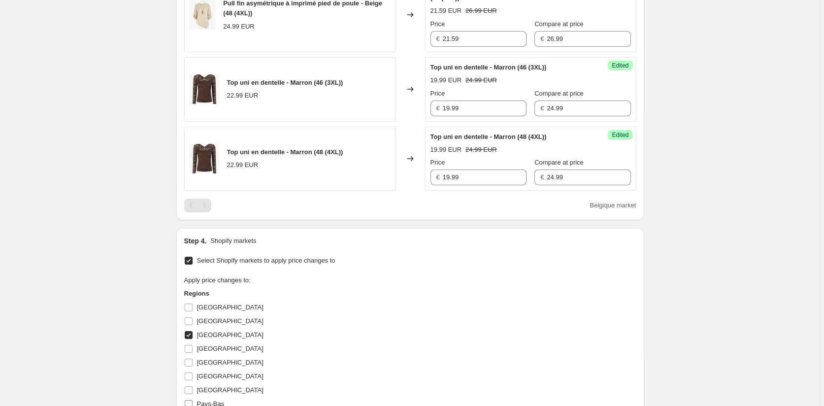
scroll to position [1048, 0]
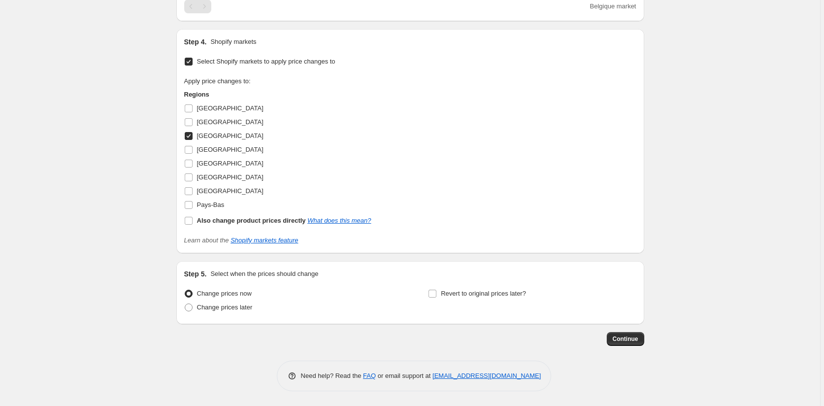
click at [191, 138] on input "[GEOGRAPHIC_DATA]" at bounding box center [189, 136] width 8 height 8
checkbox input "false"
click at [189, 163] on input "[GEOGRAPHIC_DATA]" at bounding box center [189, 164] width 8 height 8
checkbox input "true"
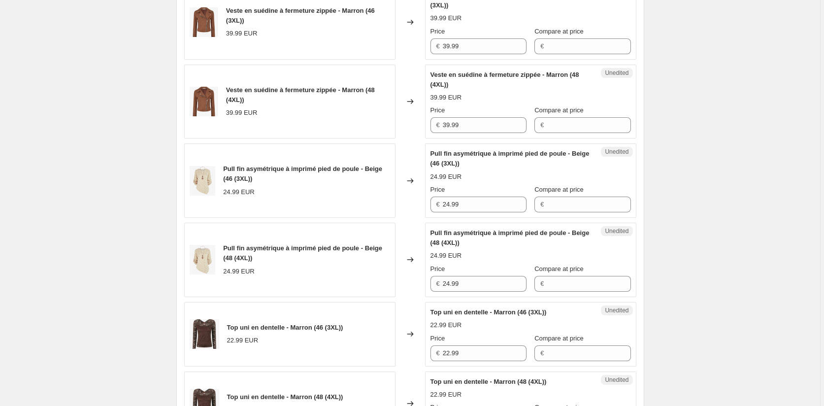
scroll to position [556, 0]
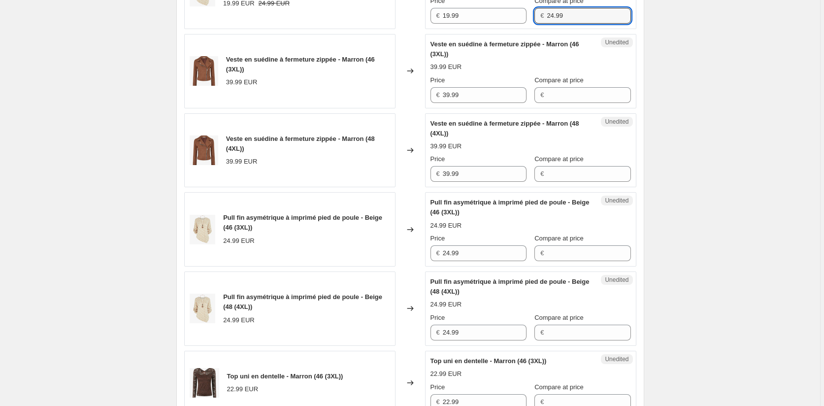
drag, startPoint x: 574, startPoint y: 13, endPoint x: 525, endPoint y: 13, distance: 49.3
click at [525, 13] on div "Price € 19.99 Compare at price € 24.99" at bounding box center [530, 10] width 200 height 28
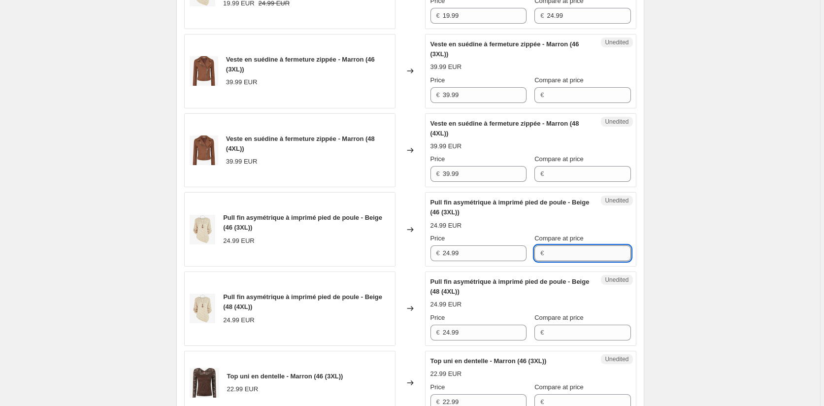
click at [571, 255] on input "Compare at price" at bounding box center [589, 253] width 84 height 16
paste input "24.99"
type input "24.99"
click at [567, 330] on input "Compare at price" at bounding box center [589, 333] width 84 height 16
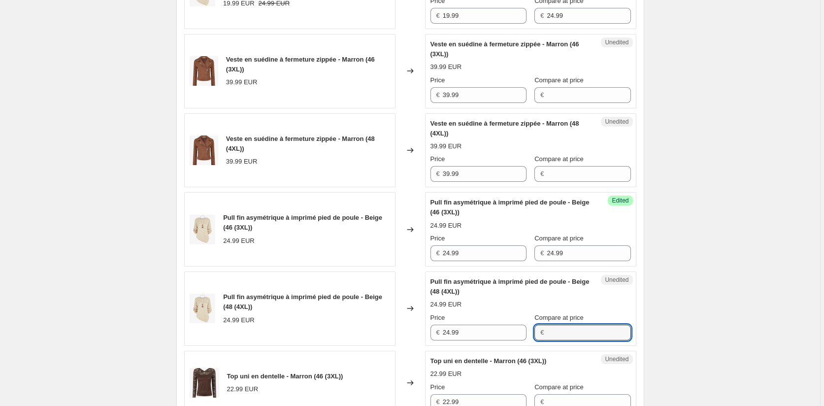
paste input "24.99"
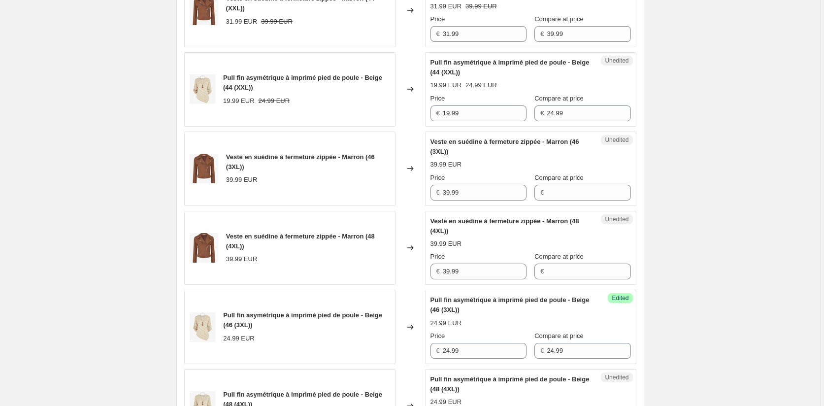
scroll to position [457, 0]
type input "24.99"
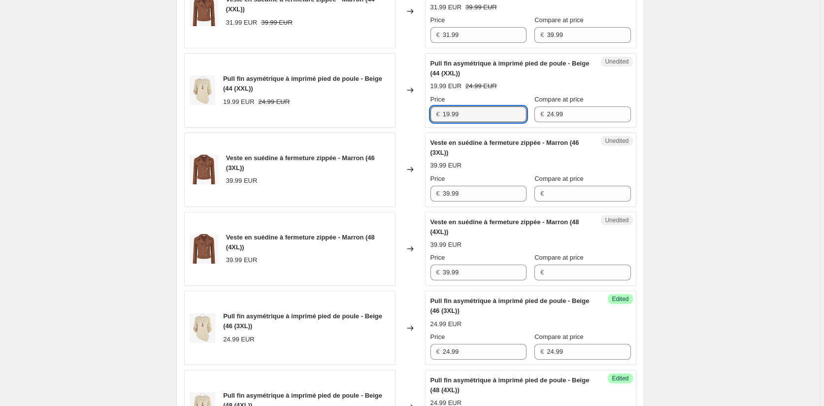
drag, startPoint x: 427, startPoint y: 109, endPoint x: 458, endPoint y: 179, distance: 76.8
click at [425, 109] on div "Pull fin asymétrique à imprimé pied de poule - Beige (44 (XXL)) 19.99 EUR 24.99…" at bounding box center [410, 90] width 452 height 74
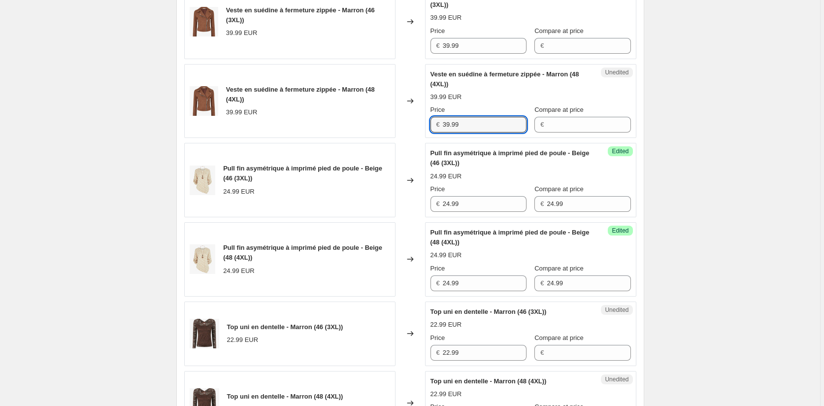
drag, startPoint x: 462, startPoint y: 121, endPoint x: 411, endPoint y: 121, distance: 50.7
click at [411, 121] on div "Veste en suédine à fermeture zippée - Marron (48 (4XL)) 39.99 EUR Changed to Un…" at bounding box center [410, 101] width 452 height 74
drag, startPoint x: 478, startPoint y: 202, endPoint x: 388, endPoint y: 202, distance: 90.1
click at [389, 202] on div "Pull fin asymétrique à imprimé pied de poule - Beige (46 (3XL)) 24.99 EUR Chang…" at bounding box center [410, 180] width 452 height 74
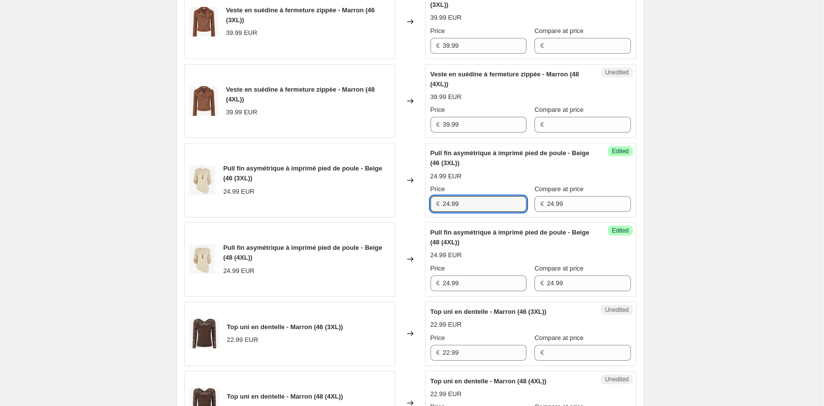
paste input "19"
type input "19.99"
drag, startPoint x: 460, startPoint y: 284, endPoint x: 403, endPoint y: 281, distance: 57.2
click at [403, 281] on div "Pull fin asymétrique à imprimé pied de poule - Beige (48 (4XL)) 24.99 EUR Chang…" at bounding box center [410, 259] width 452 height 74
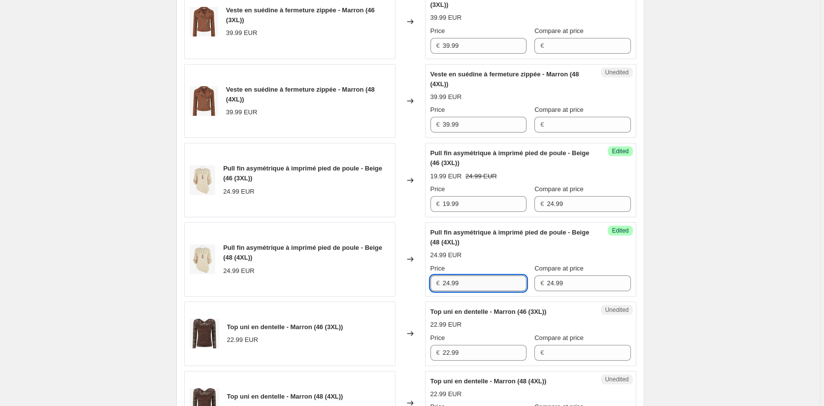
paste input "19"
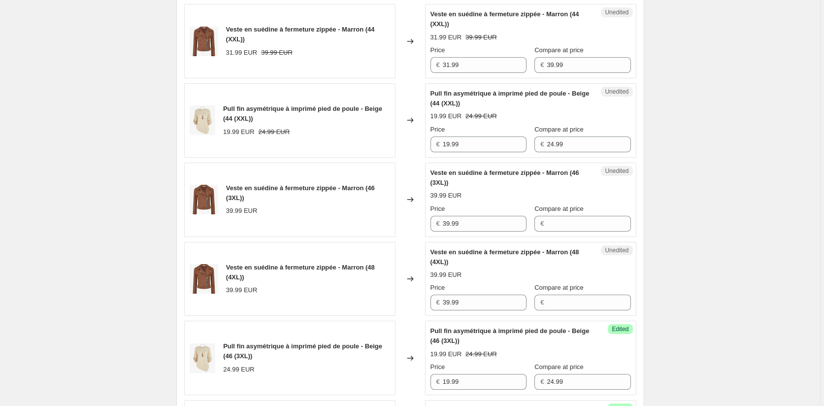
scroll to position [359, 0]
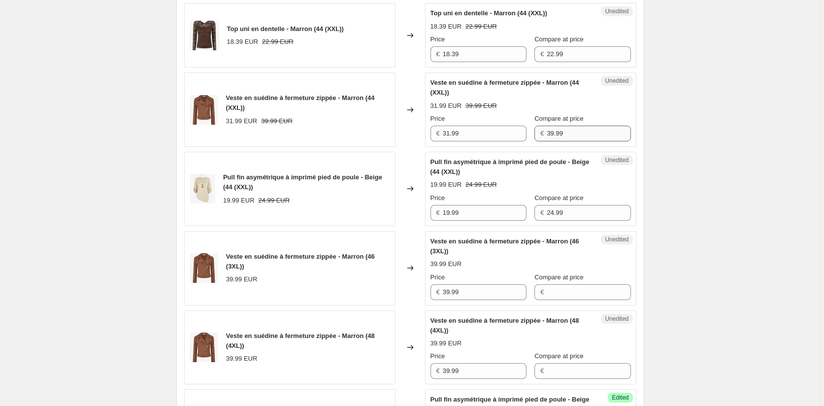
type input "19.99"
drag, startPoint x: 565, startPoint y: 128, endPoint x: 511, endPoint y: 127, distance: 54.2
click at [511, 127] on div "Price € 31.99 Compare at price € 39.99" at bounding box center [530, 128] width 200 height 28
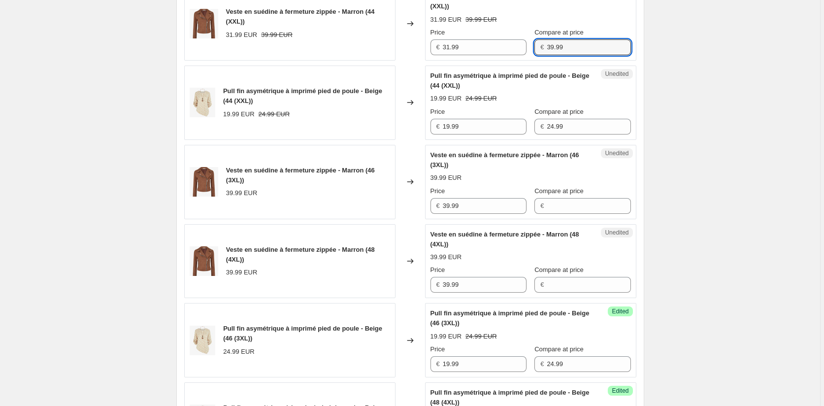
scroll to position [556, 0]
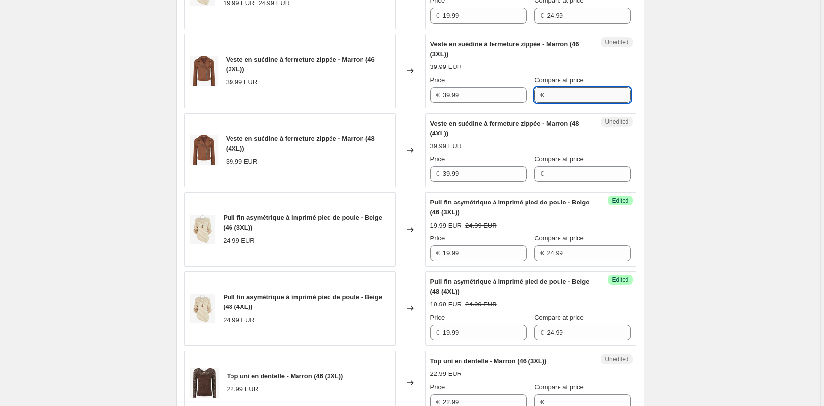
click at [564, 95] on input "Compare at price" at bounding box center [589, 95] width 84 height 16
paste input "39.99"
type input "39.99"
click at [558, 181] on input "Compare at price" at bounding box center [589, 174] width 84 height 16
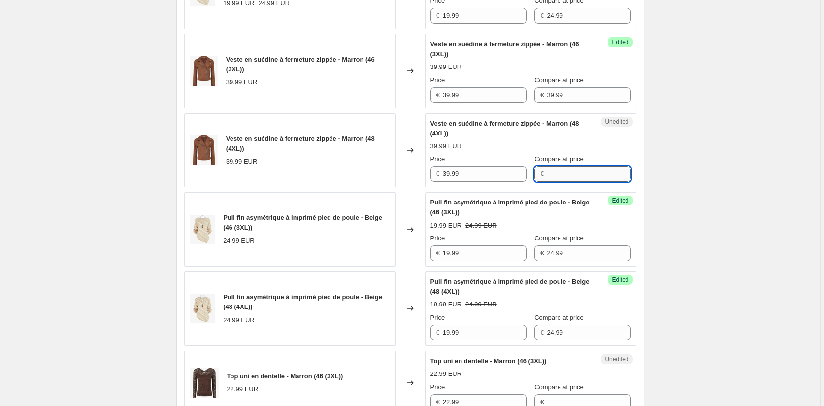
paste input "39.99"
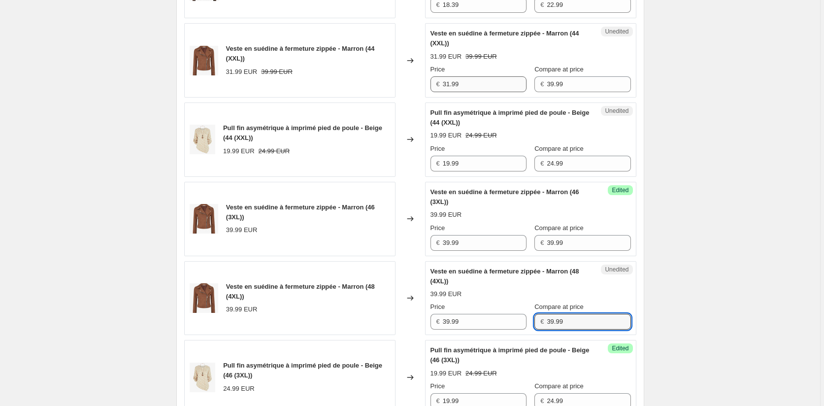
scroll to position [309, 0]
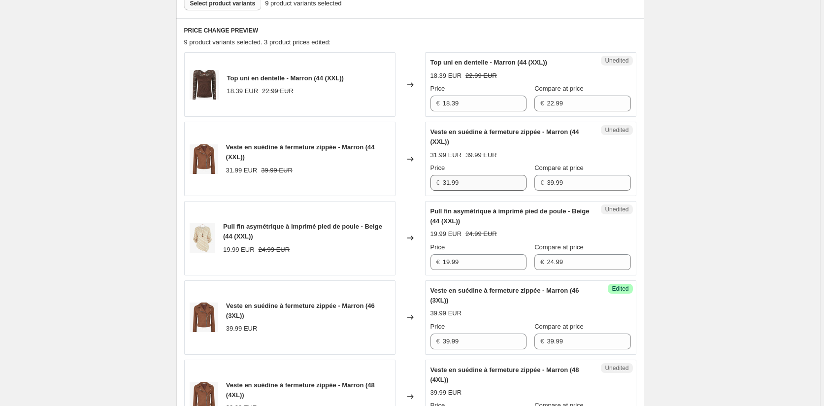
type input "39.99"
drag, startPoint x: 470, startPoint y: 182, endPoint x: 394, endPoint y: 182, distance: 76.3
click at [394, 182] on div "Veste en suédine à fermeture zippée - Marron (44 (XXL)) 31.99 EUR 39.99 EUR Cha…" at bounding box center [410, 159] width 452 height 74
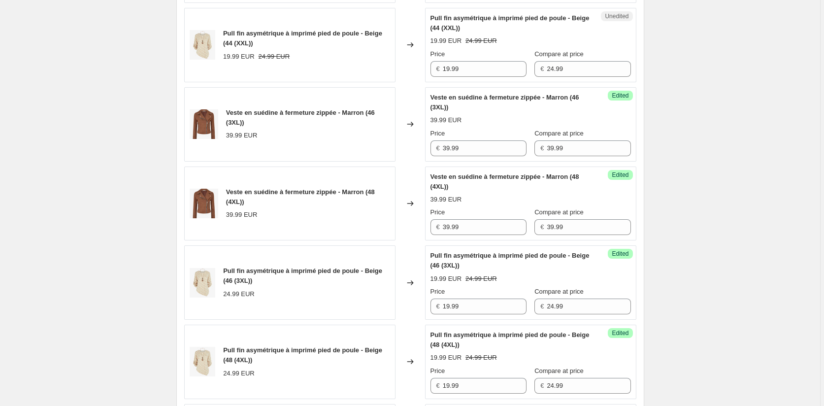
scroll to position [506, 0]
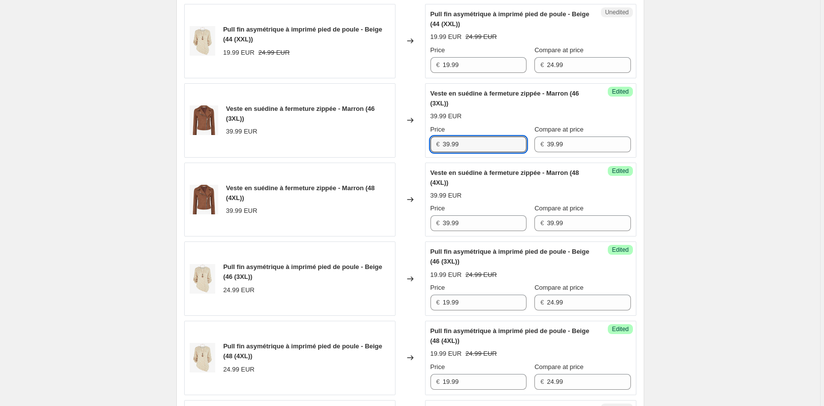
drag, startPoint x: 427, startPoint y: 140, endPoint x: 417, endPoint y: 140, distance: 9.8
click at [417, 140] on div "Veste en suédine à fermeture zippée - Marron (46 (3XL)) 39.99 EUR Changed to Su…" at bounding box center [410, 120] width 452 height 74
paste input "1"
type input "31.99"
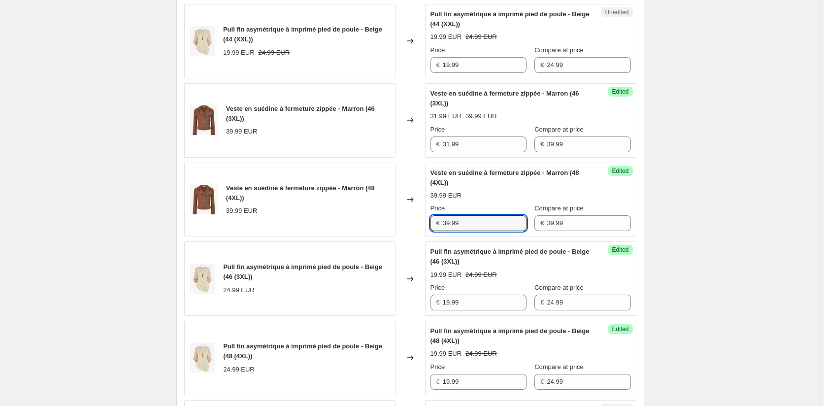
drag, startPoint x: 469, startPoint y: 220, endPoint x: 429, endPoint y: 222, distance: 39.5
click at [396, 220] on div "Veste en suédine à fermeture zippée - Marron (48 (4XL)) 39.99 EUR Changed to Su…" at bounding box center [410, 200] width 452 height 74
paste input "1"
type input "31.99"
drag, startPoint x: 762, startPoint y: 237, endPoint x: 738, endPoint y: 231, distance: 24.4
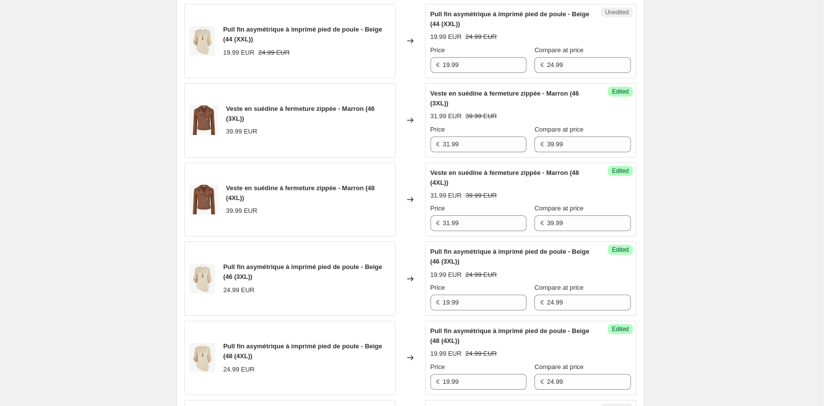
click at [762, 236] on div "Create new price [MEDICAL_DATA]. This page is ready Create new price [MEDICAL_D…" at bounding box center [410, 221] width 820 height 1454
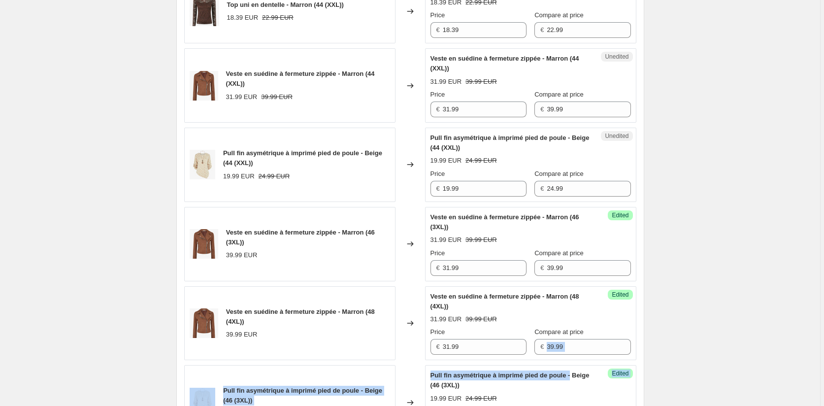
scroll to position [260, 0]
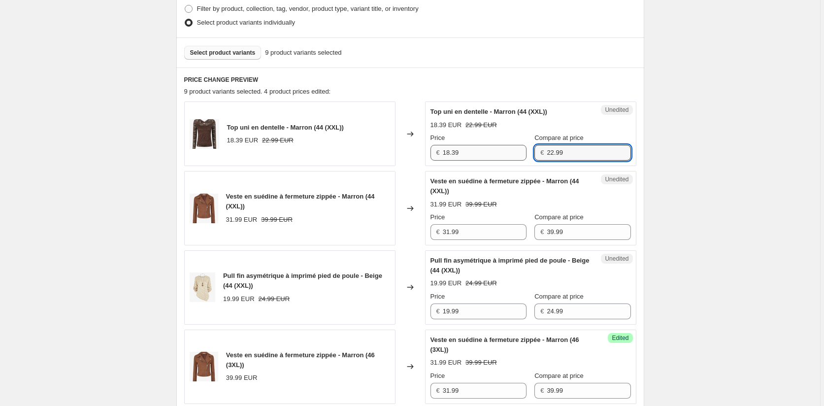
drag, startPoint x: 570, startPoint y: 155, endPoint x: 501, endPoint y: 148, distance: 69.8
click at [501, 148] on div "Price € 18.39 Compare at price € 22.99" at bounding box center [530, 147] width 200 height 28
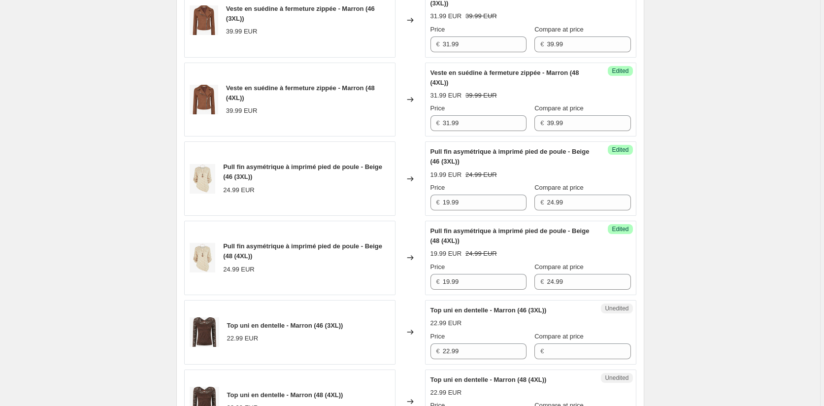
scroll to position [802, 0]
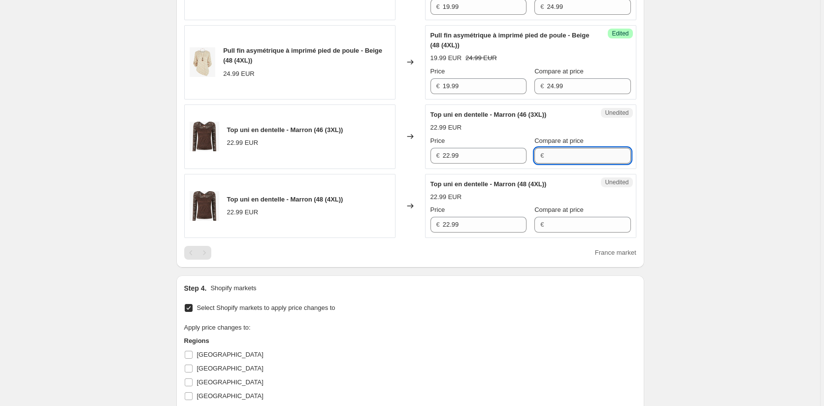
click at [570, 155] on input "Compare at price" at bounding box center [589, 156] width 84 height 16
paste input "22.99"
type input "22.99"
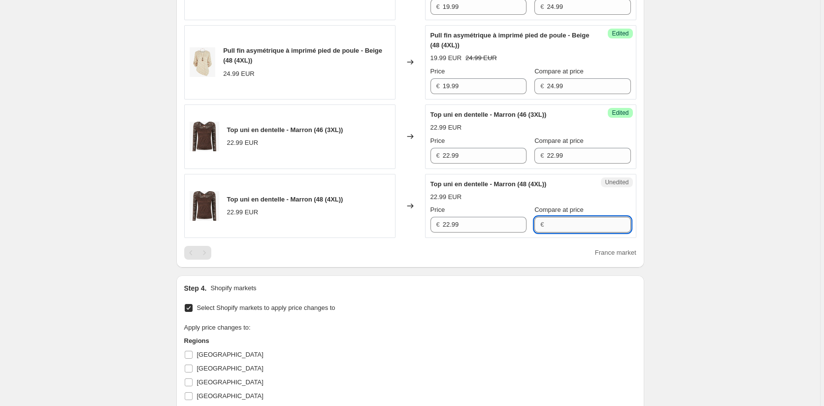
click at [567, 223] on input "Compare at price" at bounding box center [589, 225] width 84 height 16
paste input "22.99"
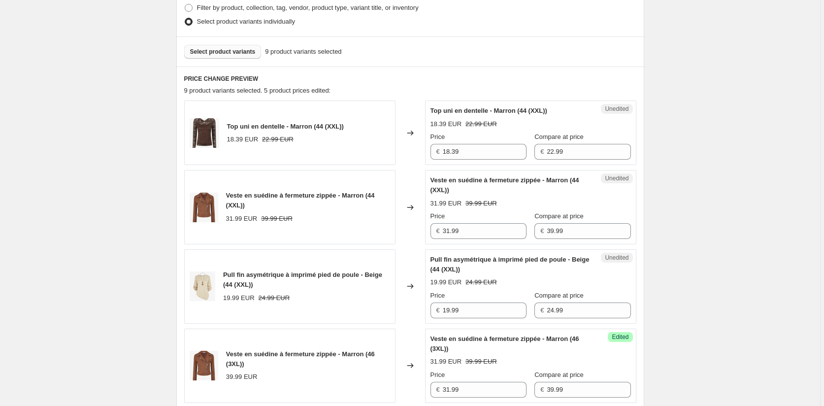
scroll to position [260, 0]
type input "22.99"
drag, startPoint x: 468, startPoint y: 149, endPoint x: 391, endPoint y: 149, distance: 76.8
click at [391, 149] on div "Top uni en dentelle - Marron (44 (XXL)) 18.39 EUR 22.99 EUR Changed to Unedited…" at bounding box center [410, 133] width 452 height 65
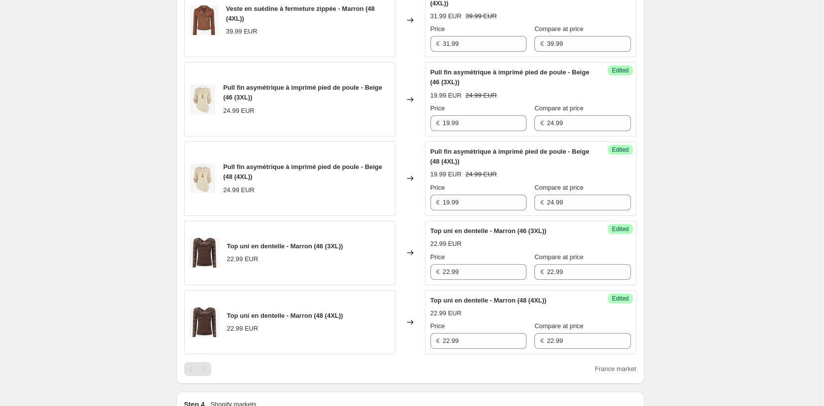
scroll to position [703, 0]
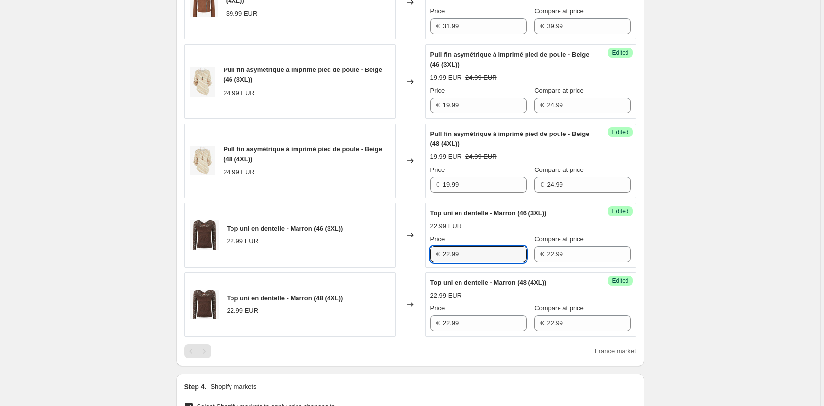
drag, startPoint x: 469, startPoint y: 255, endPoint x: 400, endPoint y: 250, distance: 69.6
click at [402, 250] on div "Top uni en dentelle - Marron (46 (3XL)) 22.99 EUR Changed to Success Edited Top…" at bounding box center [410, 235] width 452 height 65
paste input "18.3"
type input "18.39"
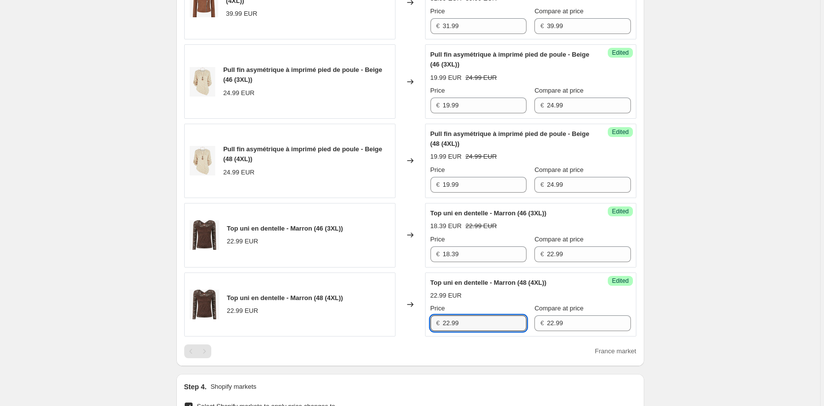
drag, startPoint x: 465, startPoint y: 316, endPoint x: 418, endPoint y: 319, distance: 47.9
click at [418, 319] on div "Top uni en dentelle - Marron (48 (4XL)) 22.99 EUR Changed to Success Edited Top…" at bounding box center [410, 304] width 452 height 65
paste input "18.3"
type input "18.39"
click at [672, 314] on div "Create new price [MEDICAL_DATA]. This page is ready Create new price [MEDICAL_D…" at bounding box center [410, 24] width 820 height 1454
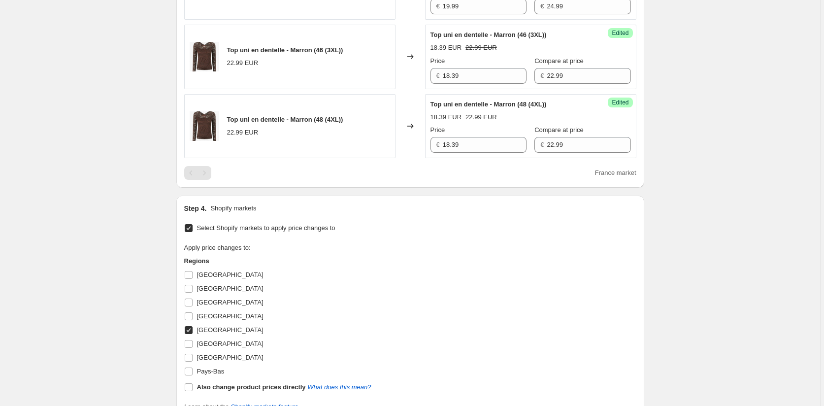
scroll to position [1048, 0]
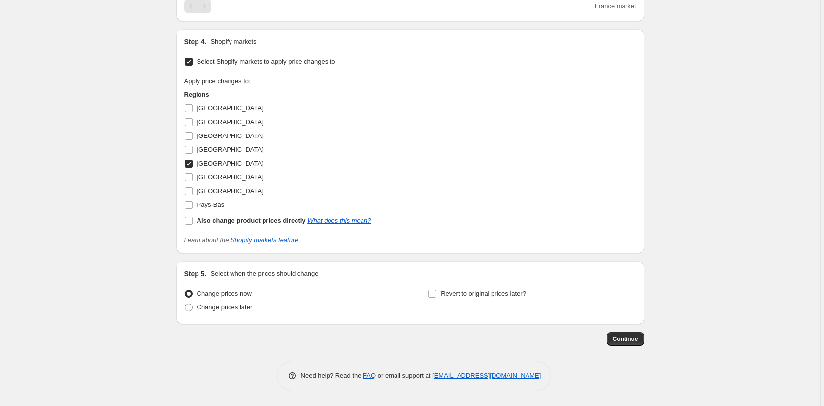
click at [191, 162] on input "[GEOGRAPHIC_DATA]" at bounding box center [189, 164] width 8 height 8
checkbox input "false"
click at [190, 180] on input "[GEOGRAPHIC_DATA]" at bounding box center [189, 177] width 8 height 8
checkbox input "true"
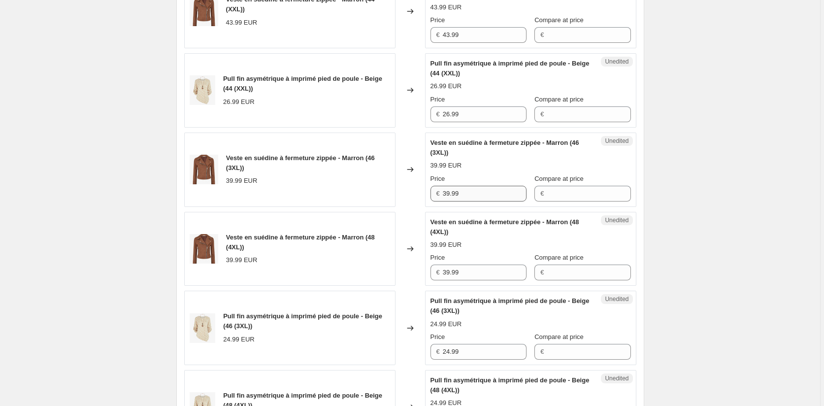
scroll to position [260, 0]
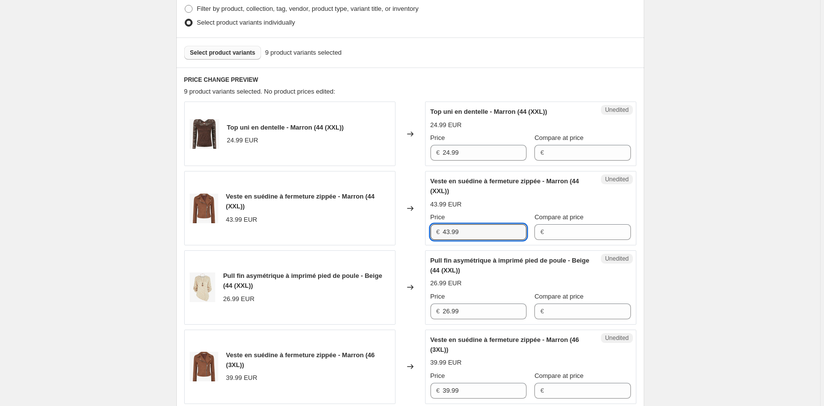
drag, startPoint x: 464, startPoint y: 233, endPoint x: 350, endPoint y: 233, distance: 114.8
click at [354, 233] on div "Veste en suédine à fermeture zippée - Marron (44 (XXL)) 43.99 EUR Changed to Un…" at bounding box center [410, 208] width 452 height 74
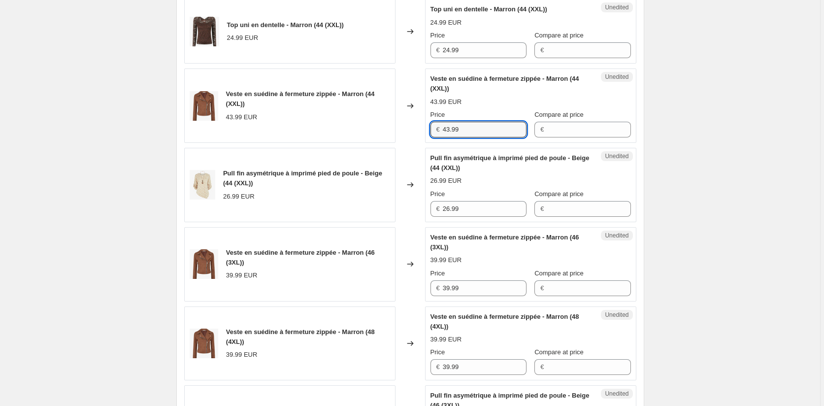
scroll to position [506, 0]
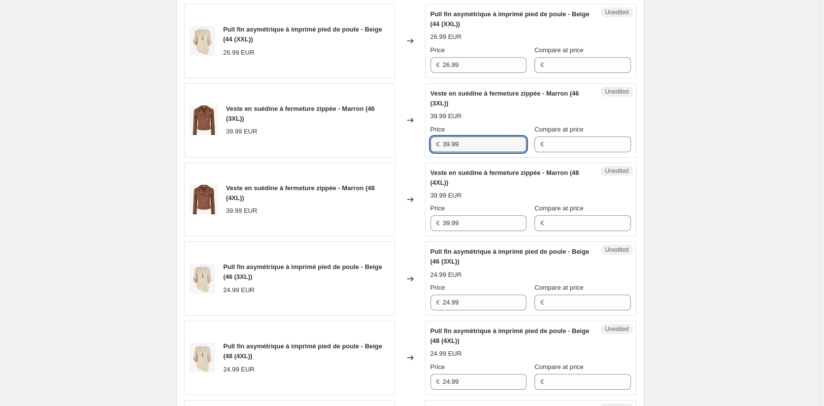
click at [404, 139] on div "Veste en suédine à fermeture zippée - Marron (46 (3XL)) 39.99 EUR Changed to Un…" at bounding box center [410, 120] width 452 height 74
paste input "43"
type input "43.99"
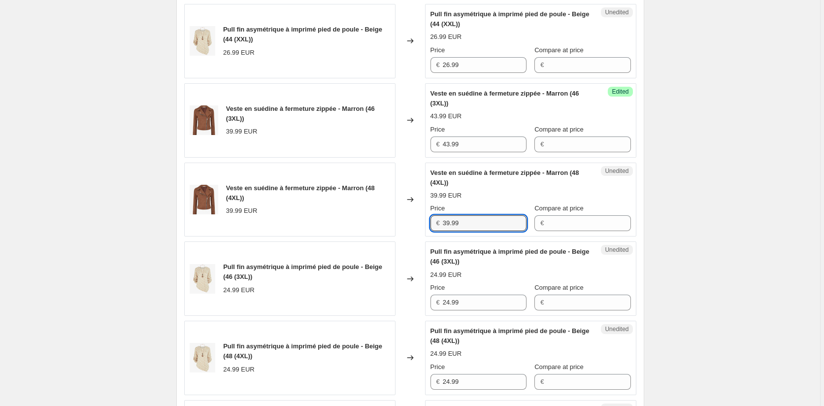
drag, startPoint x: 470, startPoint y: 215, endPoint x: 419, endPoint y: 218, distance: 51.8
click at [419, 218] on div "Veste en suédine à fermeture zippée - Marron (48 (4XL)) 39.99 EUR Changed to Un…" at bounding box center [410, 200] width 452 height 74
paste input "43"
type input "43.99"
click at [419, 57] on div "Pull fin asymétrique à imprimé pied de poule - Beige (44 (XXL)) 26.99 EUR Chang…" at bounding box center [410, 41] width 452 height 74
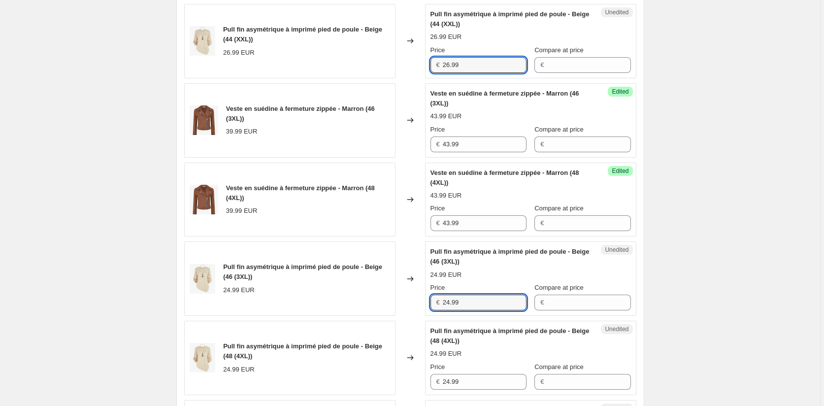
click at [398, 299] on div "Pull fin asymétrique à imprimé pied de poule - Beige (46 (3XL)) 24.99 EUR Chang…" at bounding box center [410, 278] width 452 height 74
paste input "6"
type input "26.99"
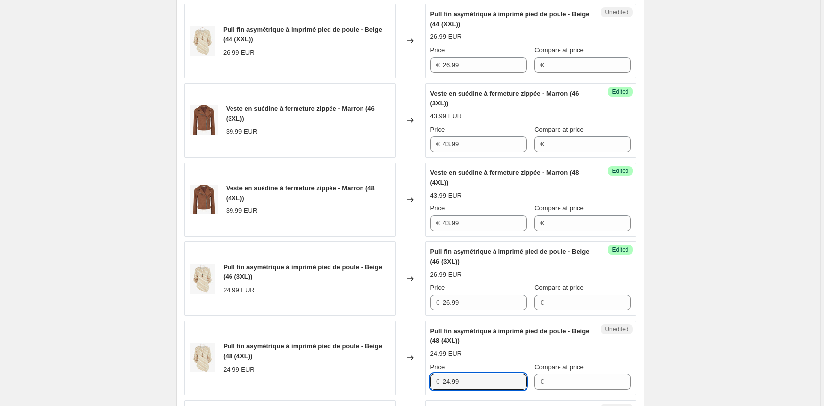
drag, startPoint x: 461, startPoint y: 381, endPoint x: 351, endPoint y: 371, distance: 110.8
click at [351, 372] on div "Pull fin asymétrique à imprimé pied de poule - Beige (48 (4XL)) 24.99 EUR Chang…" at bounding box center [410, 358] width 452 height 74
paste input "6"
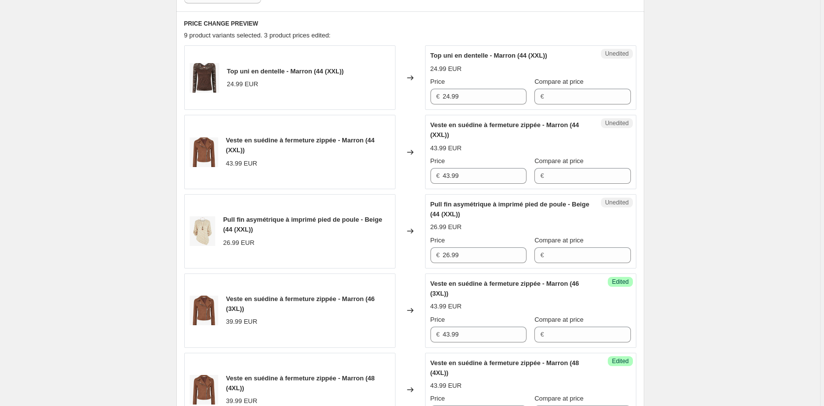
scroll to position [211, 0]
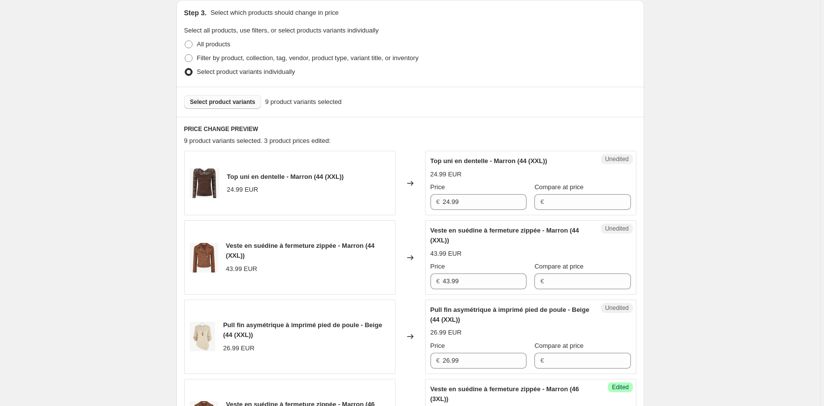
type input "26.99"
click at [384, 200] on div "Top uni en dentelle - Marron (44 (XXL)) 24.99 EUR Changed to Unedited Top uni e…" at bounding box center [410, 183] width 452 height 65
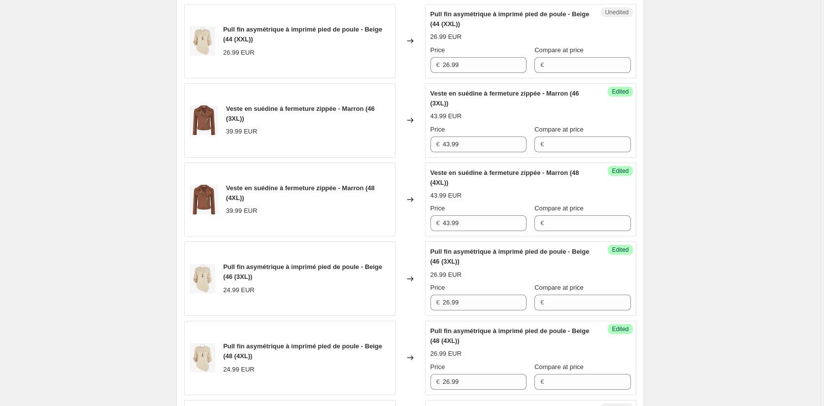
scroll to position [753, 0]
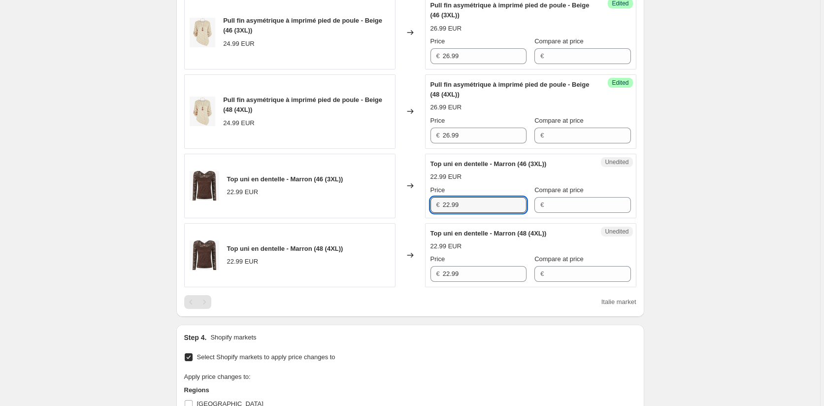
drag, startPoint x: 465, startPoint y: 202, endPoint x: 399, endPoint y: 202, distance: 66.0
click at [400, 202] on div "Top uni en dentelle - Marron (46 (3XL)) 22.99 EUR Changed to Unedited Top uni e…" at bounding box center [410, 186] width 452 height 65
paste input "4"
type input "24.99"
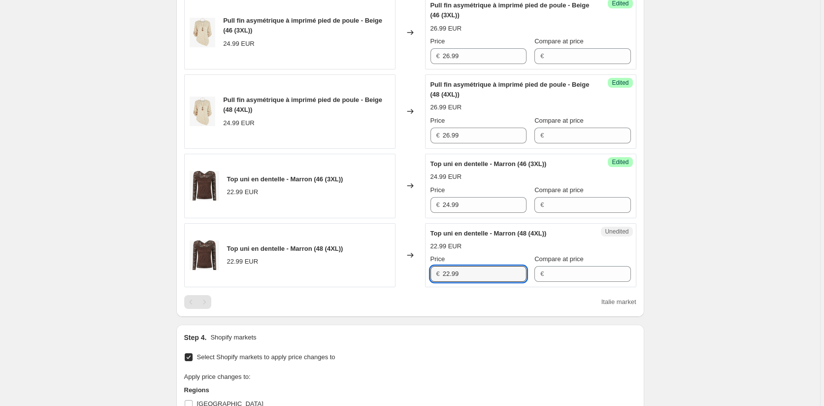
drag, startPoint x: 469, startPoint y: 273, endPoint x: 416, endPoint y: 271, distance: 52.7
click at [417, 271] on div "Top uni en dentelle - Marron (48 (4XL)) 22.99 EUR Changed to Unedited Top uni e…" at bounding box center [410, 255] width 452 height 65
paste input "4"
type input "24.99"
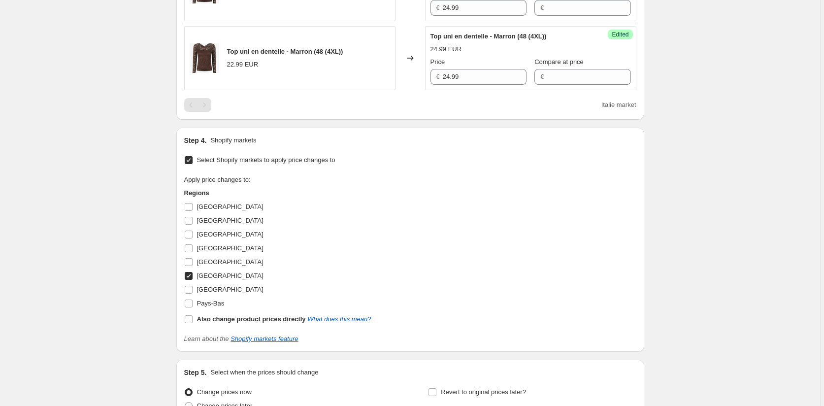
scroll to position [1048, 0]
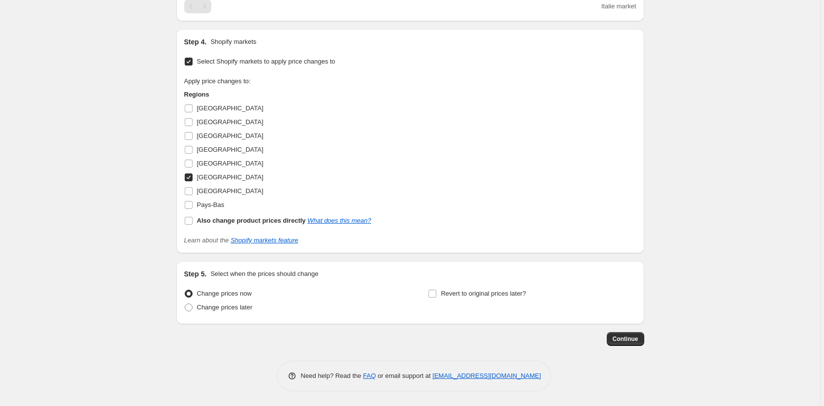
click at [189, 177] on input "[GEOGRAPHIC_DATA]" at bounding box center [189, 177] width 8 height 8
checkbox input "false"
click at [190, 193] on input "[GEOGRAPHIC_DATA]" at bounding box center [189, 191] width 8 height 8
checkbox input "true"
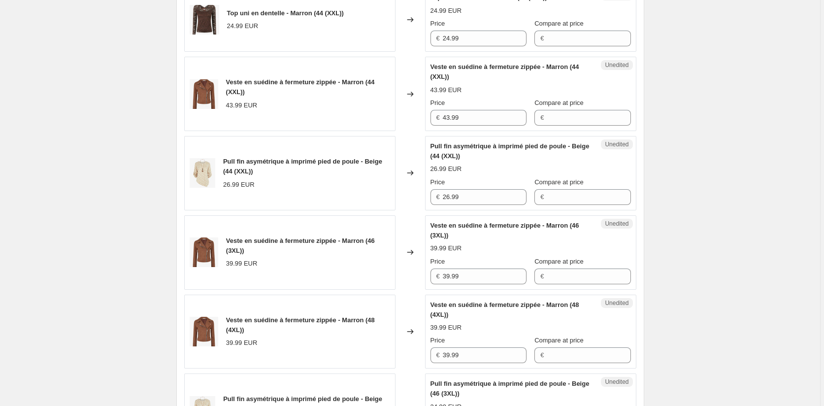
scroll to position [359, 0]
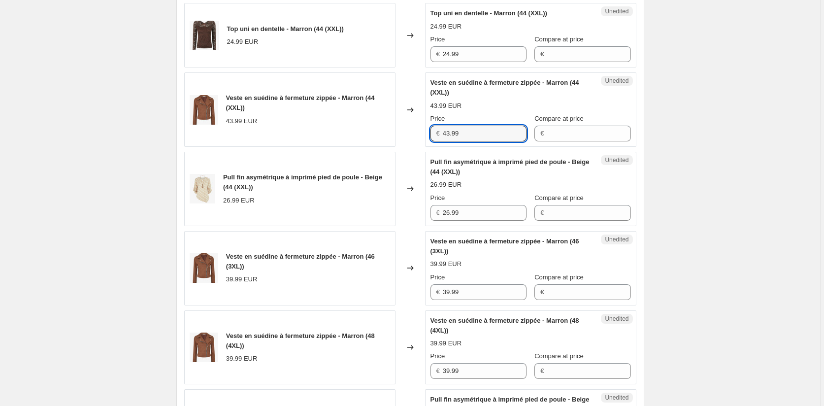
drag, startPoint x: 479, startPoint y: 134, endPoint x: 385, endPoint y: 131, distance: 94.1
click at [385, 131] on div "Veste en suédine à fermeture zippée - Marron (44 (XXL)) 43.99 EUR Changed to Un…" at bounding box center [410, 109] width 452 height 74
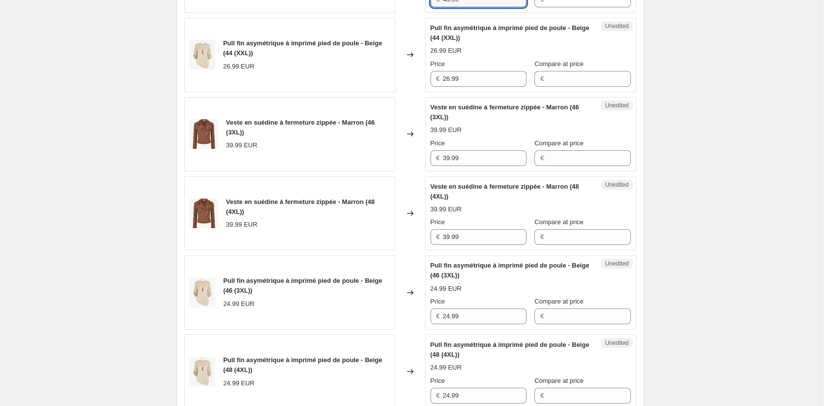
scroll to position [506, 0]
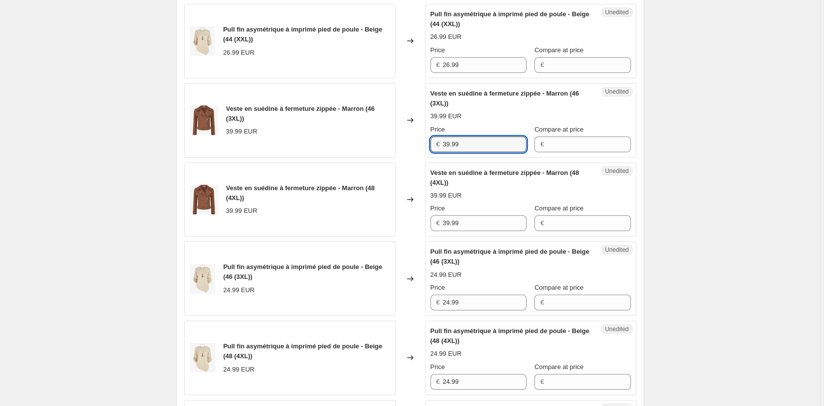
drag, startPoint x: 466, startPoint y: 139, endPoint x: 417, endPoint y: 140, distance: 48.8
click at [420, 139] on div "Veste en suédine à fermeture zippée - Marron (46 (3XL)) 39.99 EUR Changed to Un…" at bounding box center [410, 120] width 452 height 74
paste input "43"
type input "43.99"
drag, startPoint x: 470, startPoint y: 225, endPoint x: 406, endPoint y: 213, distance: 64.6
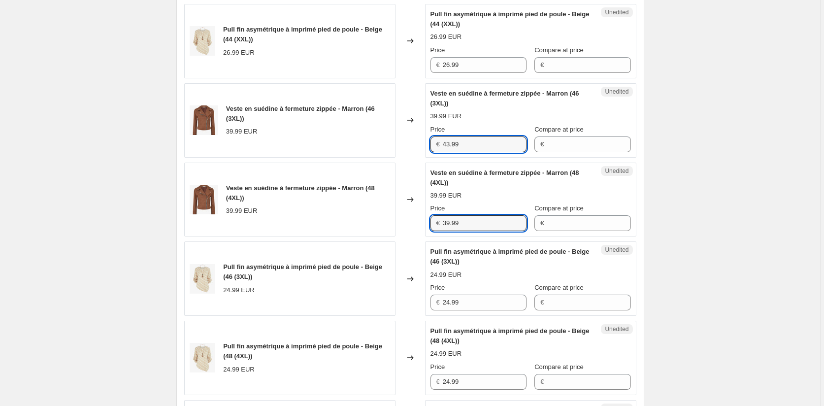
click at [406, 217] on div "Veste en suédine à fermeture zippée - Marron (48 (4XL)) 39.99 EUR Changed to Un…" at bounding box center [410, 200] width 452 height 74
paste input "43"
type input "43.99"
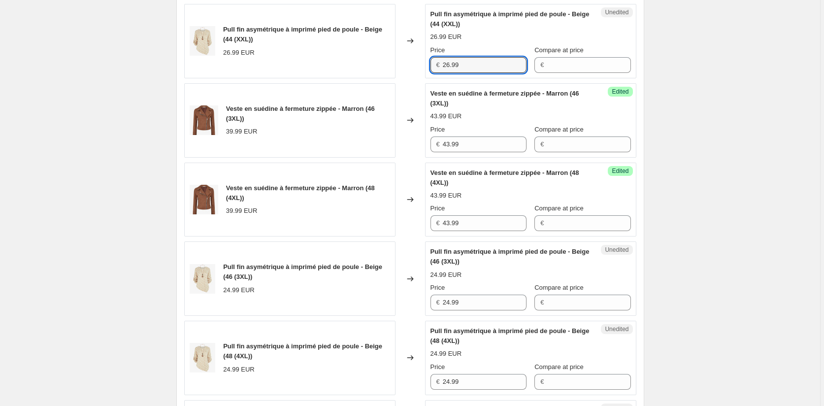
drag, startPoint x: 448, startPoint y: 66, endPoint x: 433, endPoint y: 98, distance: 35.1
click at [433, 66] on div "€ 26.99" at bounding box center [478, 65] width 96 height 16
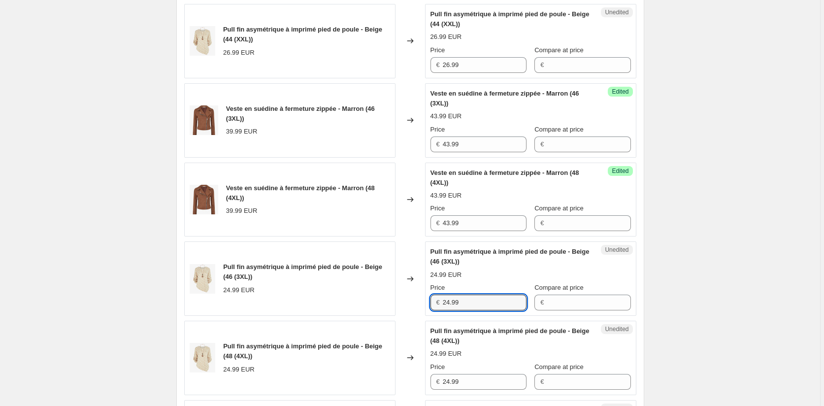
drag, startPoint x: 434, startPoint y: 299, endPoint x: 419, endPoint y: 299, distance: 15.3
click at [419, 299] on div "Pull fin asymétrique à imprimé pied de poule - Beige (46 (3XL)) 24.99 EUR Chang…" at bounding box center [410, 278] width 452 height 74
paste input "6"
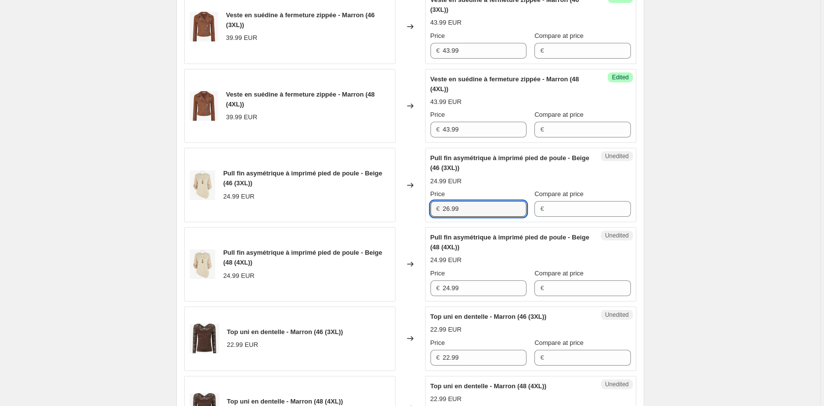
scroll to position [605, 0]
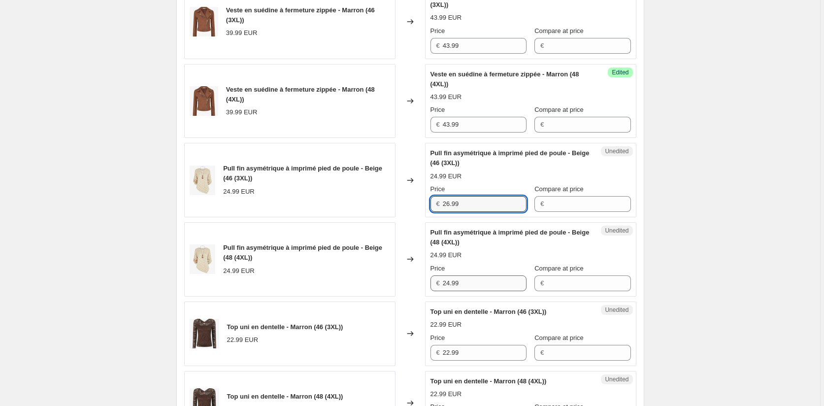
type input "26.99"
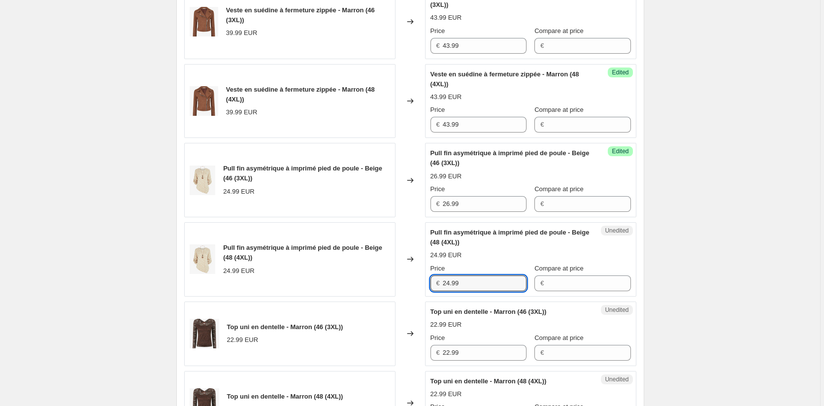
drag, startPoint x: 469, startPoint y: 282, endPoint x: 415, endPoint y: 282, distance: 54.2
click at [415, 282] on div "Pull fin asymétrique à imprimé pied de poule - Beige (48 (4XL)) 24.99 EUR Chang…" at bounding box center [410, 259] width 452 height 74
paste input "6"
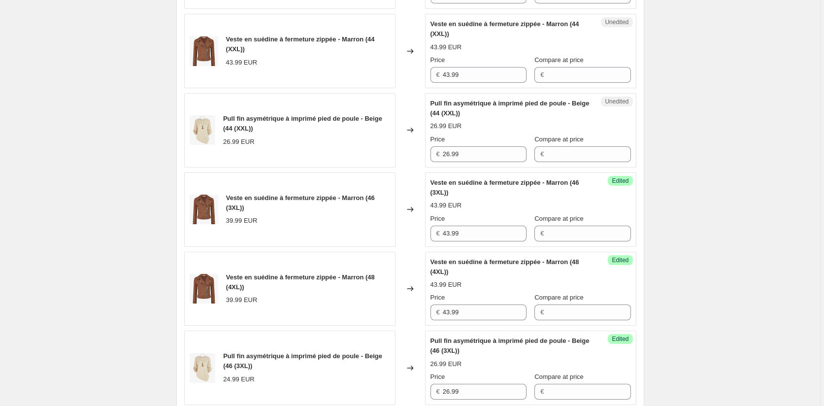
scroll to position [260, 0]
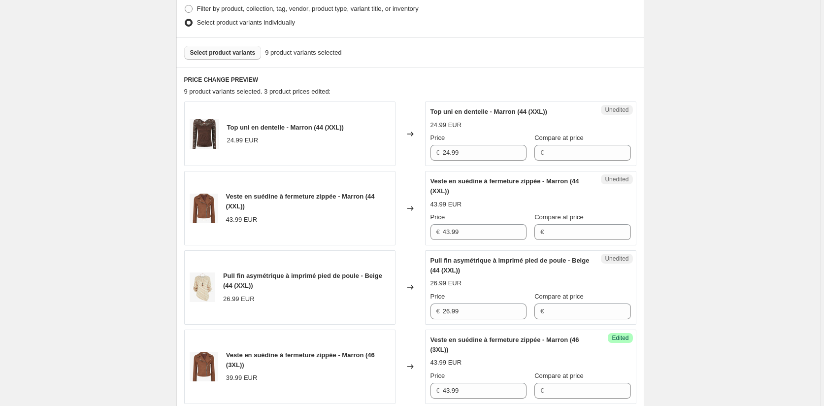
type input "26.99"
click at [428, 156] on div "Unedited Top uni en dentelle - Marron (44 (XXL)) 24.99 EUR Price € 24.99 Compar…" at bounding box center [530, 133] width 211 height 65
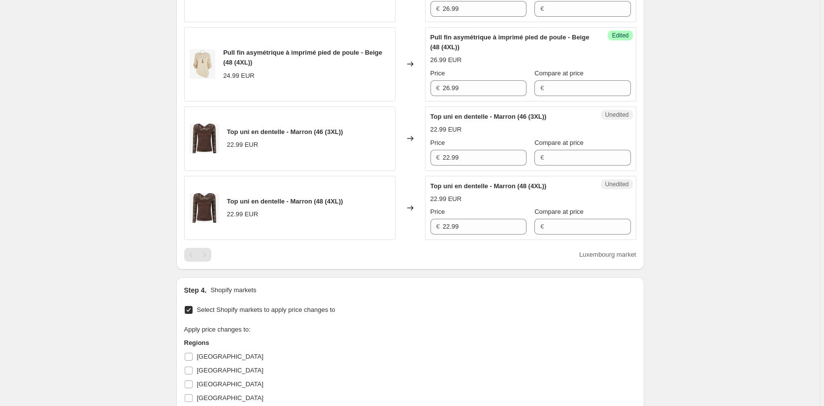
scroll to position [851, 0]
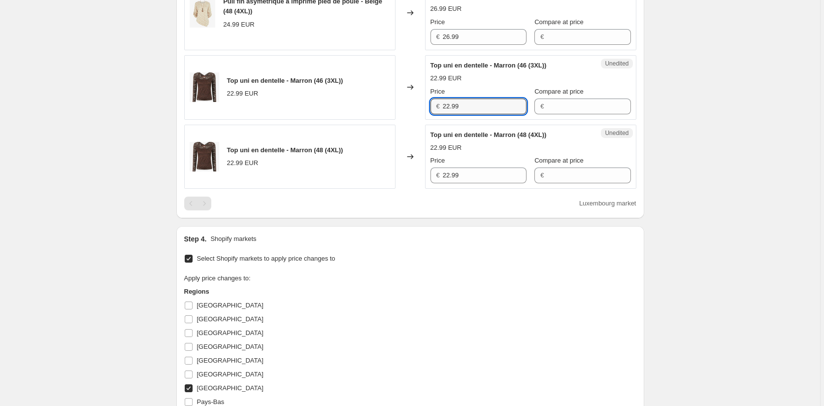
click at [416, 101] on div "Top uni en dentelle - Marron (46 (3XL)) 22.99 EUR Changed to Unedited Top uni e…" at bounding box center [410, 87] width 452 height 65
paste input "4"
type input "24.99"
drag, startPoint x: 483, startPoint y: 168, endPoint x: 400, endPoint y: 175, distance: 83.0
click at [400, 175] on div "Top uni en dentelle - Marron (48 (4XL)) 22.99 EUR Changed to Unedited Top uni e…" at bounding box center [410, 157] width 452 height 65
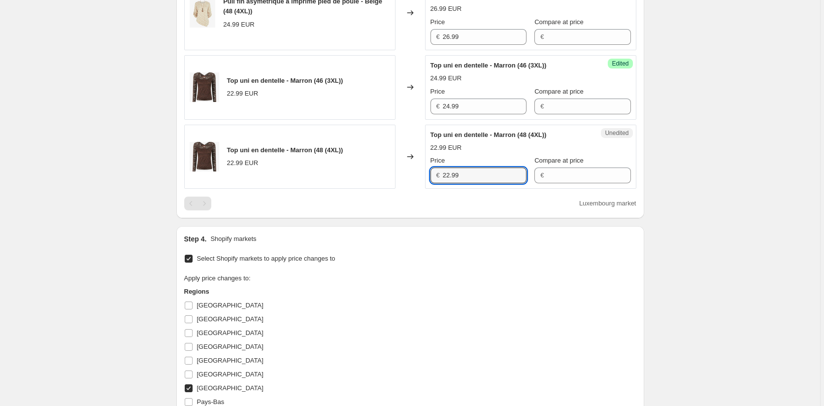
paste input "4"
type input "24.99"
click at [411, 268] on div "Select Shopify markets to apply price changes to Apply price changes to: Region…" at bounding box center [410, 347] width 452 height 190
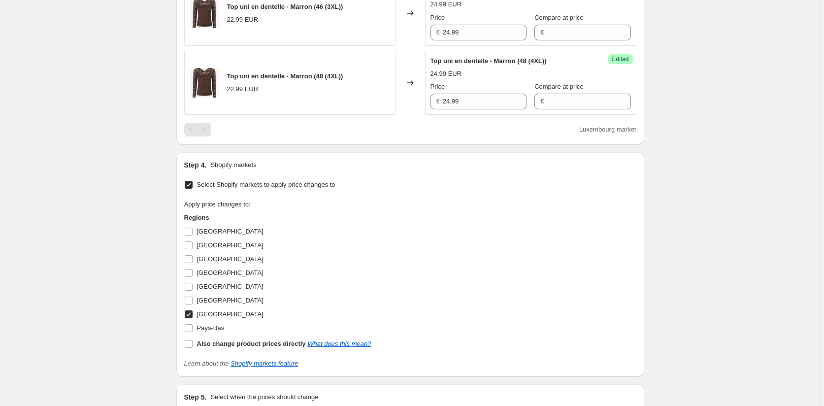
scroll to position [1048, 0]
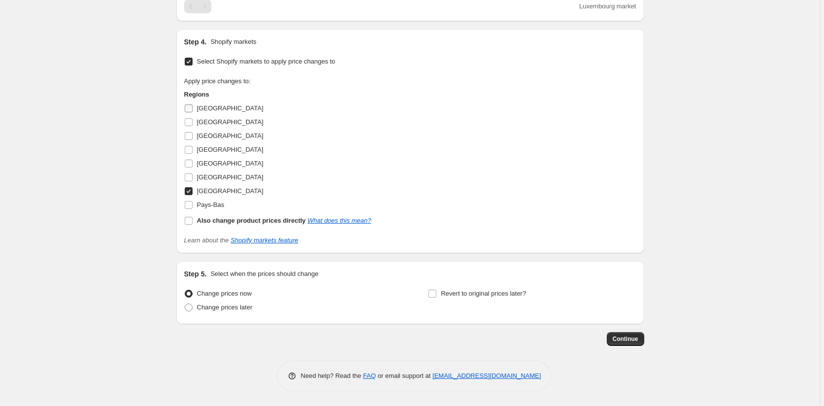
click at [191, 106] on input "[GEOGRAPHIC_DATA]" at bounding box center [189, 108] width 8 height 8
checkbox input "true"
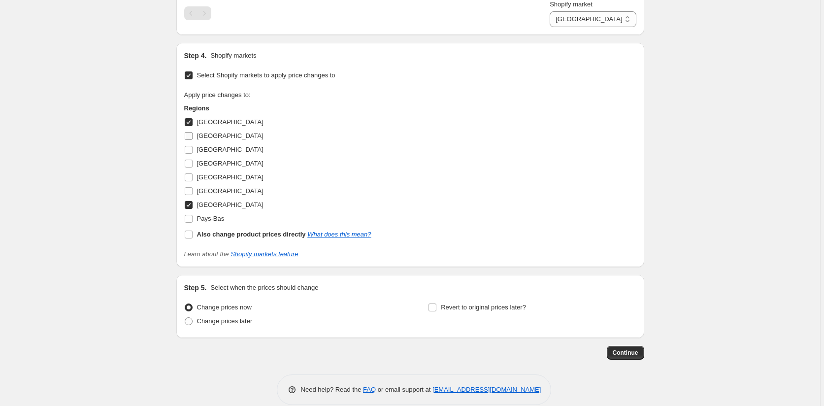
click at [191, 134] on input "[GEOGRAPHIC_DATA]" at bounding box center [189, 136] width 8 height 8
checkbox input "true"
click at [191, 150] on input "[GEOGRAPHIC_DATA]" at bounding box center [189, 150] width 8 height 8
checkbox input "true"
click at [189, 179] on input "[GEOGRAPHIC_DATA]" at bounding box center [189, 177] width 8 height 8
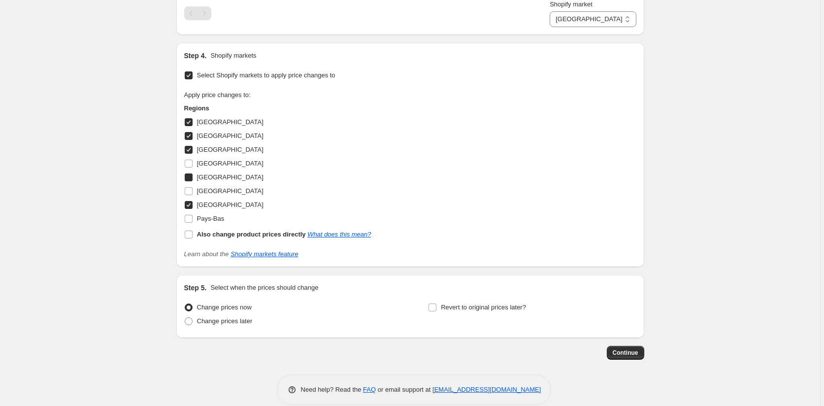
checkbox input "true"
click at [191, 192] on input "[GEOGRAPHIC_DATA]" at bounding box center [189, 191] width 8 height 8
checkbox input "true"
click at [193, 221] on input "Pays-Bas" at bounding box center [189, 219] width 8 height 8
checkbox input "true"
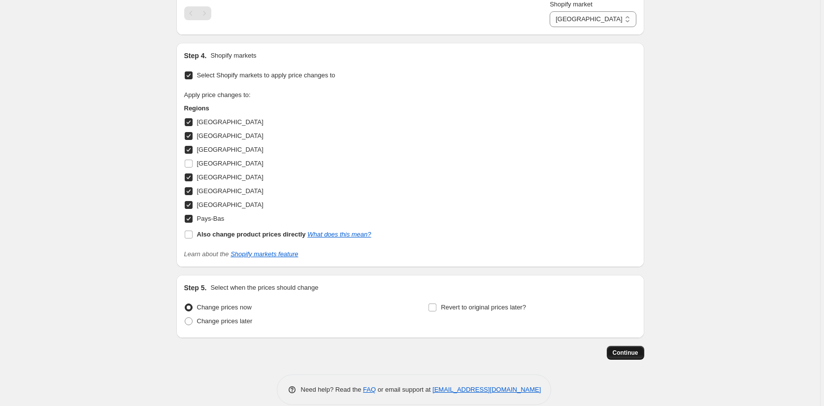
click at [633, 350] on span "Continue" at bounding box center [626, 353] width 26 height 8
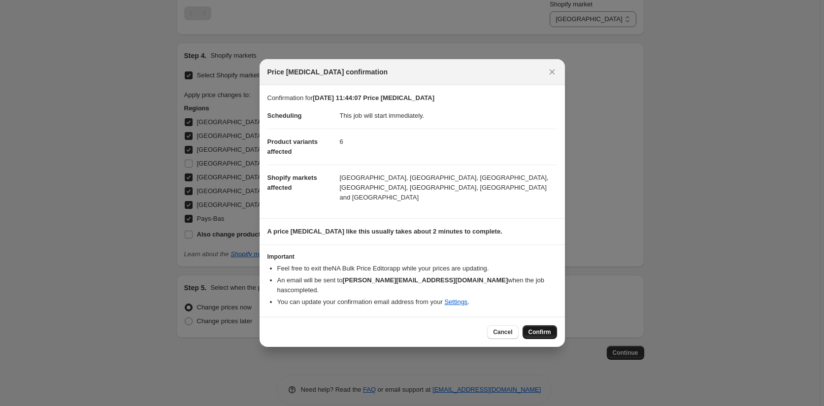
click at [546, 328] on span "Confirm" at bounding box center [539, 332] width 23 height 8
